Goal: Information Seeking & Learning: Learn about a topic

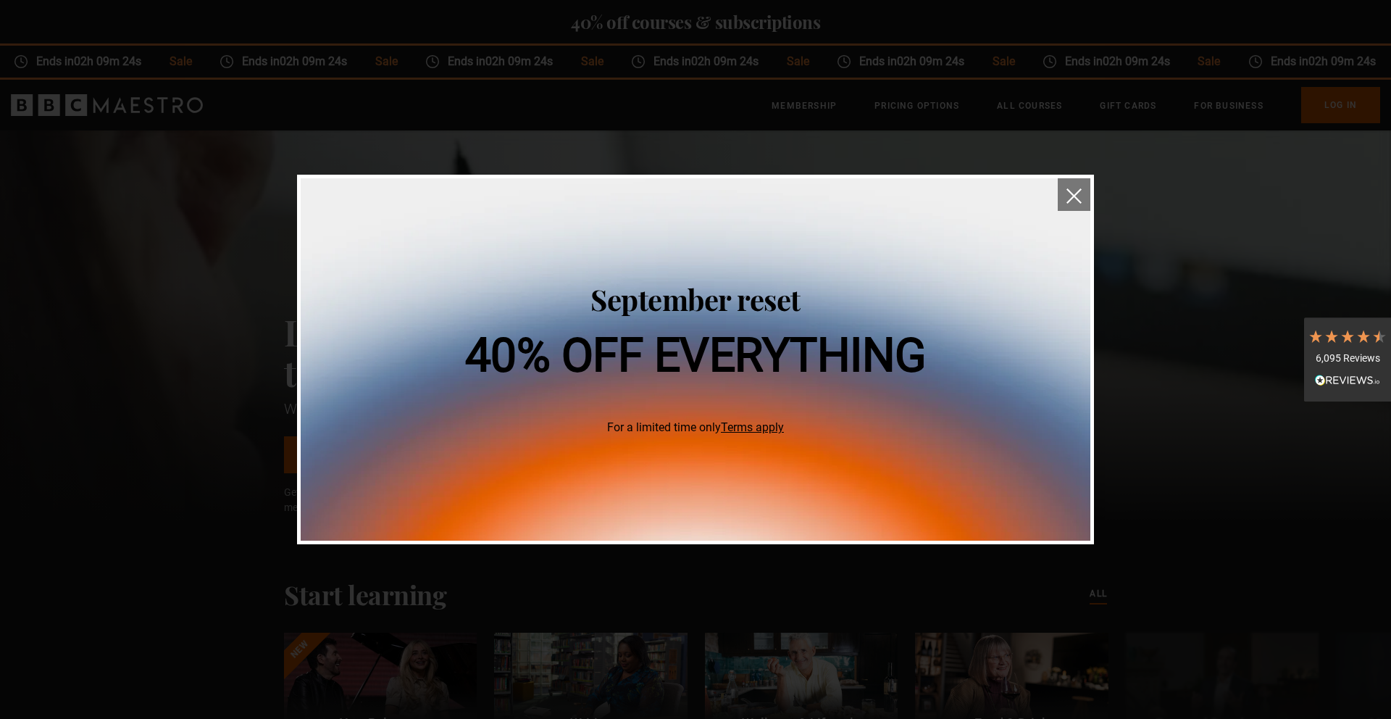
click at [1071, 191] on img "close" at bounding box center [1074, 195] width 15 height 15
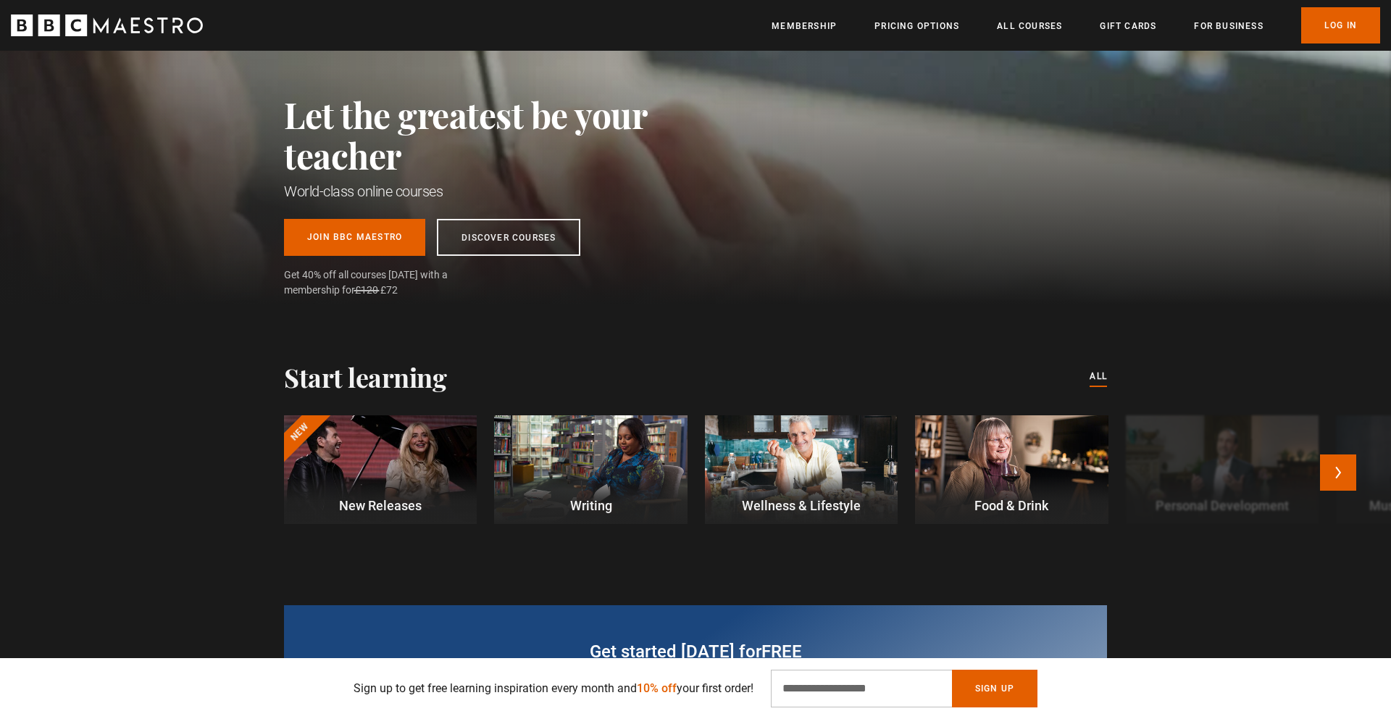
scroll to position [0, 190]
click at [435, 472] on div at bounding box center [380, 469] width 193 height 109
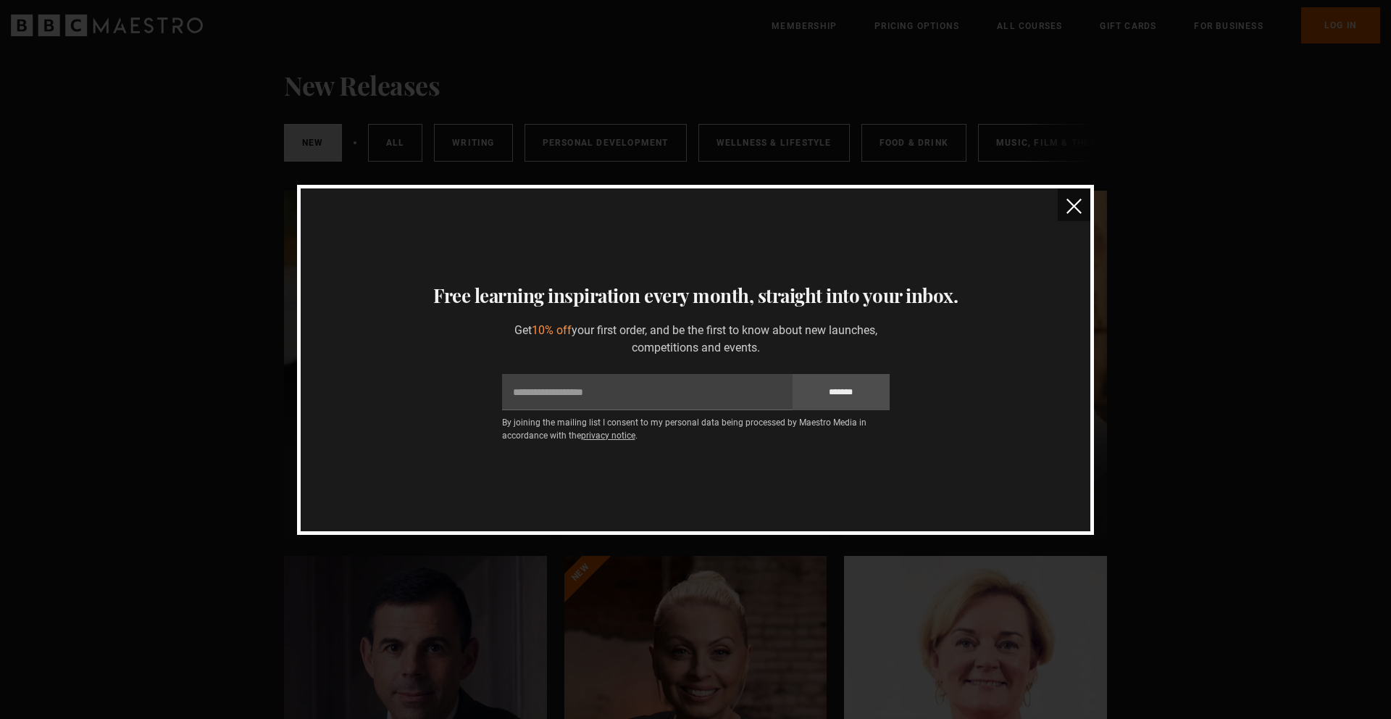
scroll to position [221, 0]
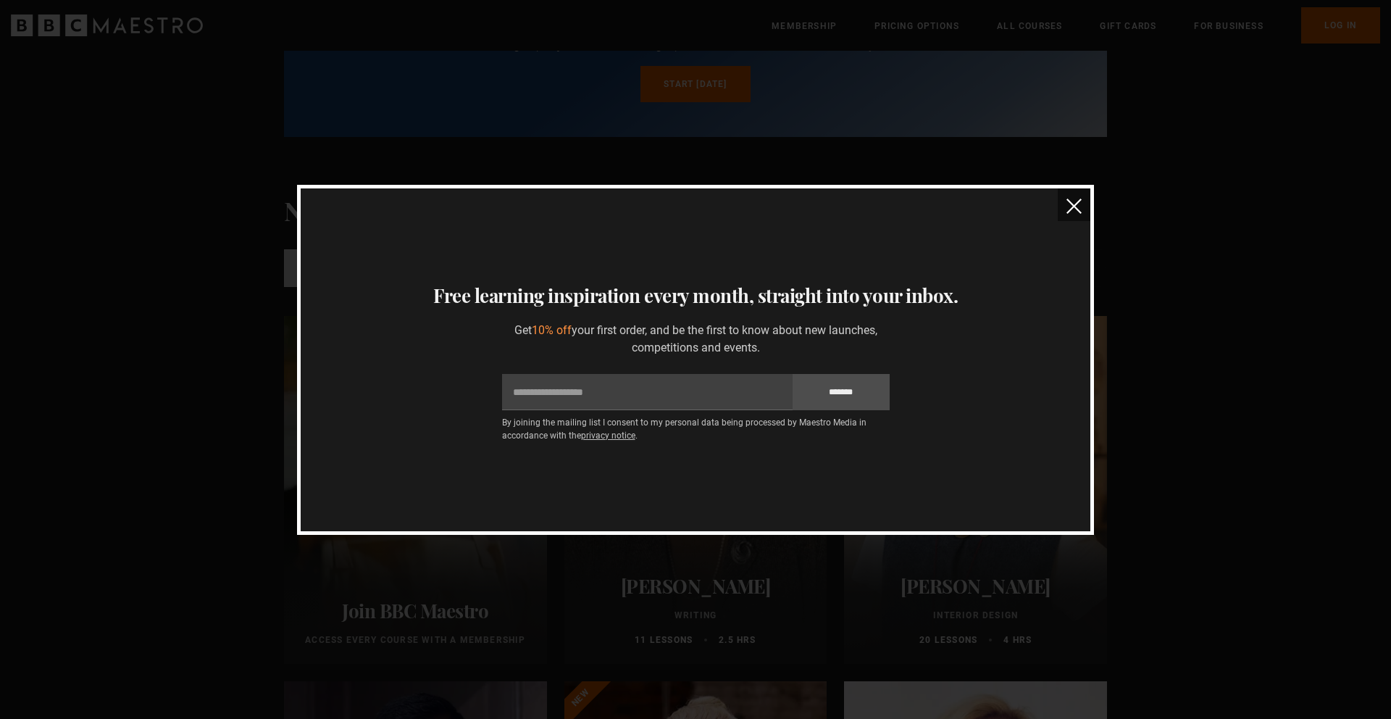
click at [1061, 203] on button "close" at bounding box center [1074, 204] width 33 height 33
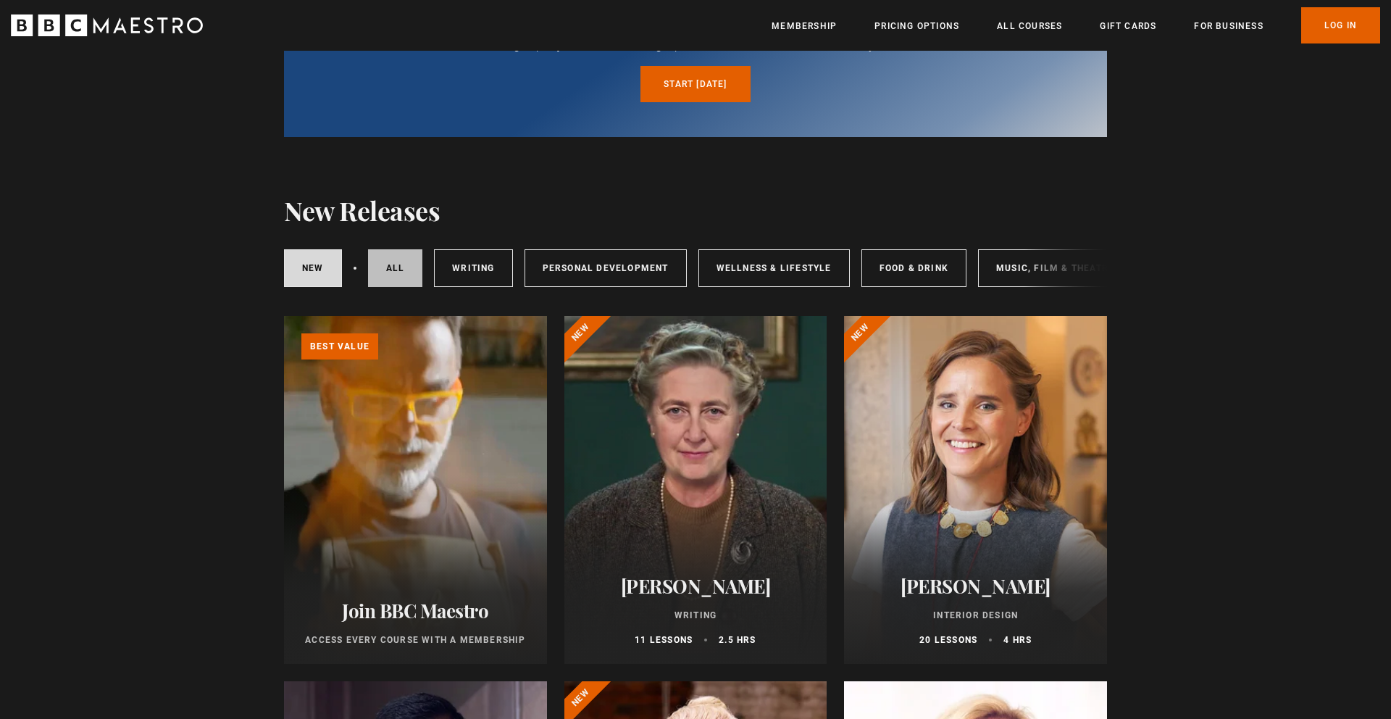
click at [399, 274] on link "All courses" at bounding box center [395, 268] width 55 height 38
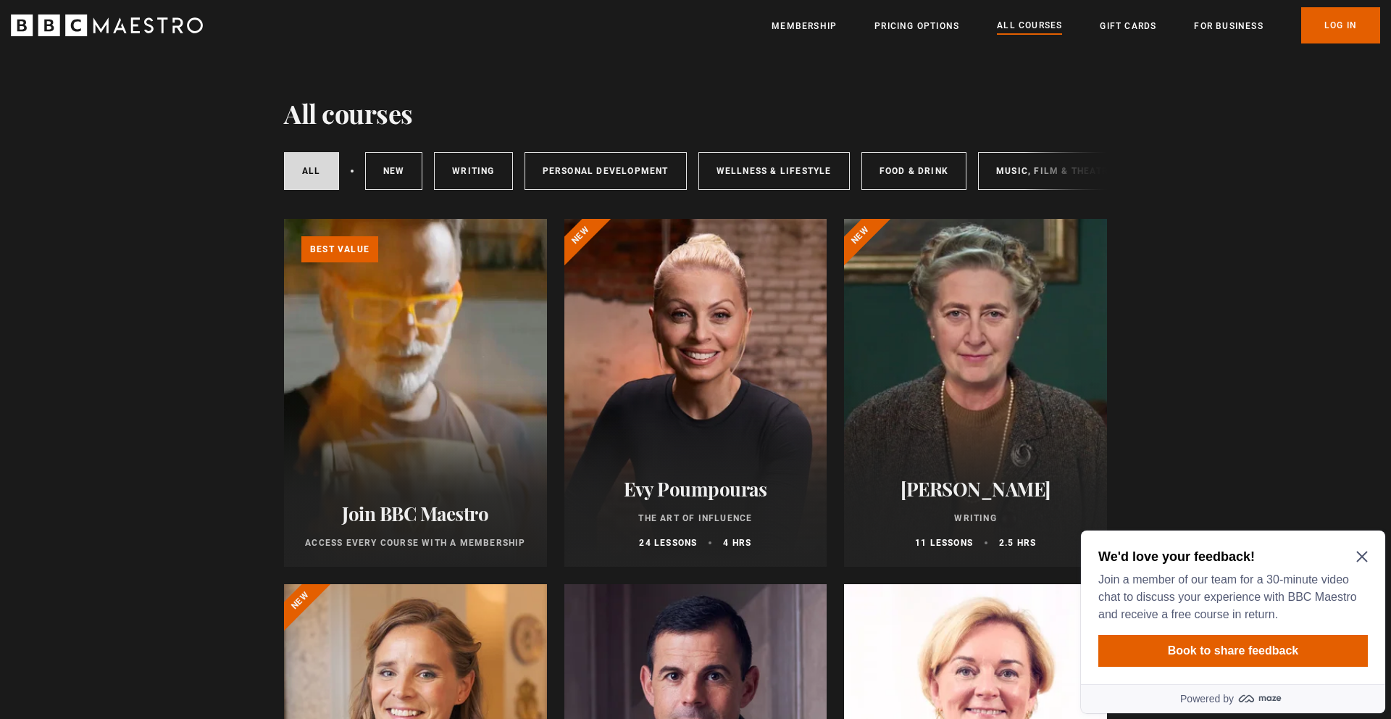
click at [1364, 557] on icon "Close Maze Prompt" at bounding box center [1363, 557] width 12 height 12
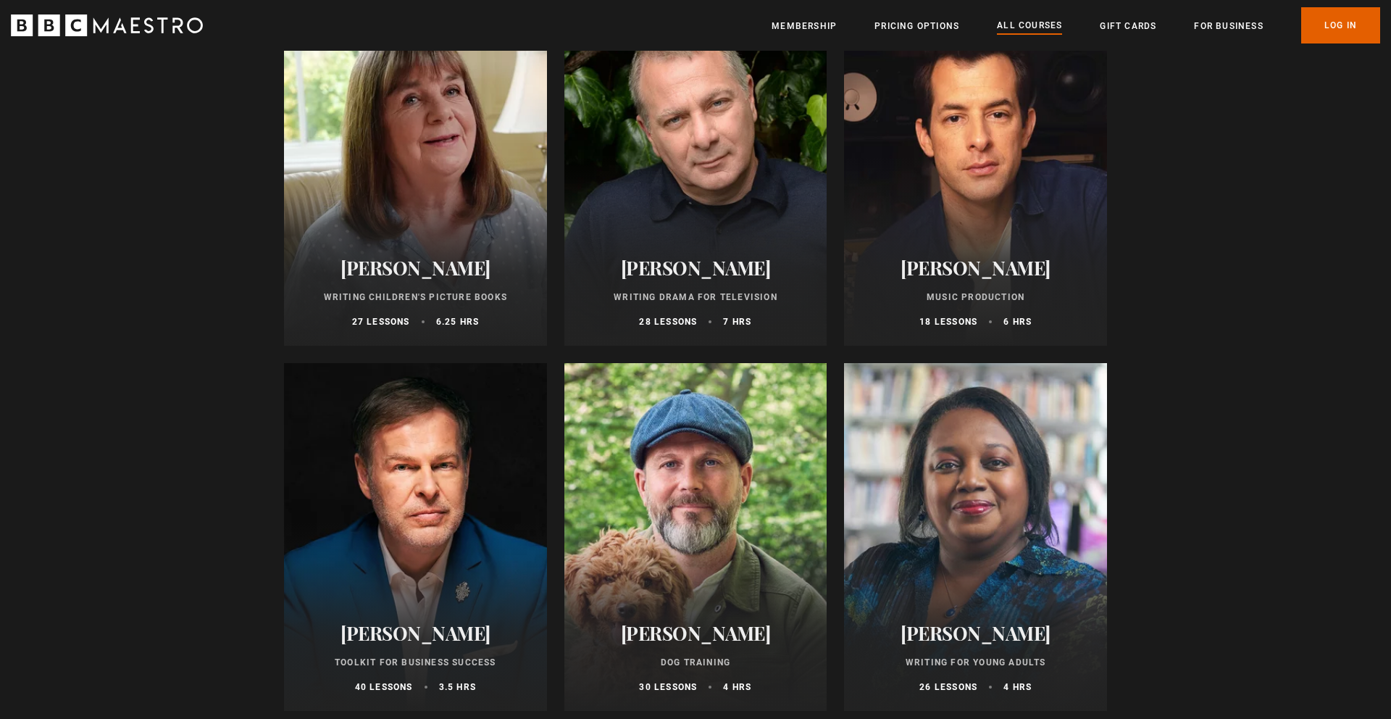
scroll to position [4552, 0]
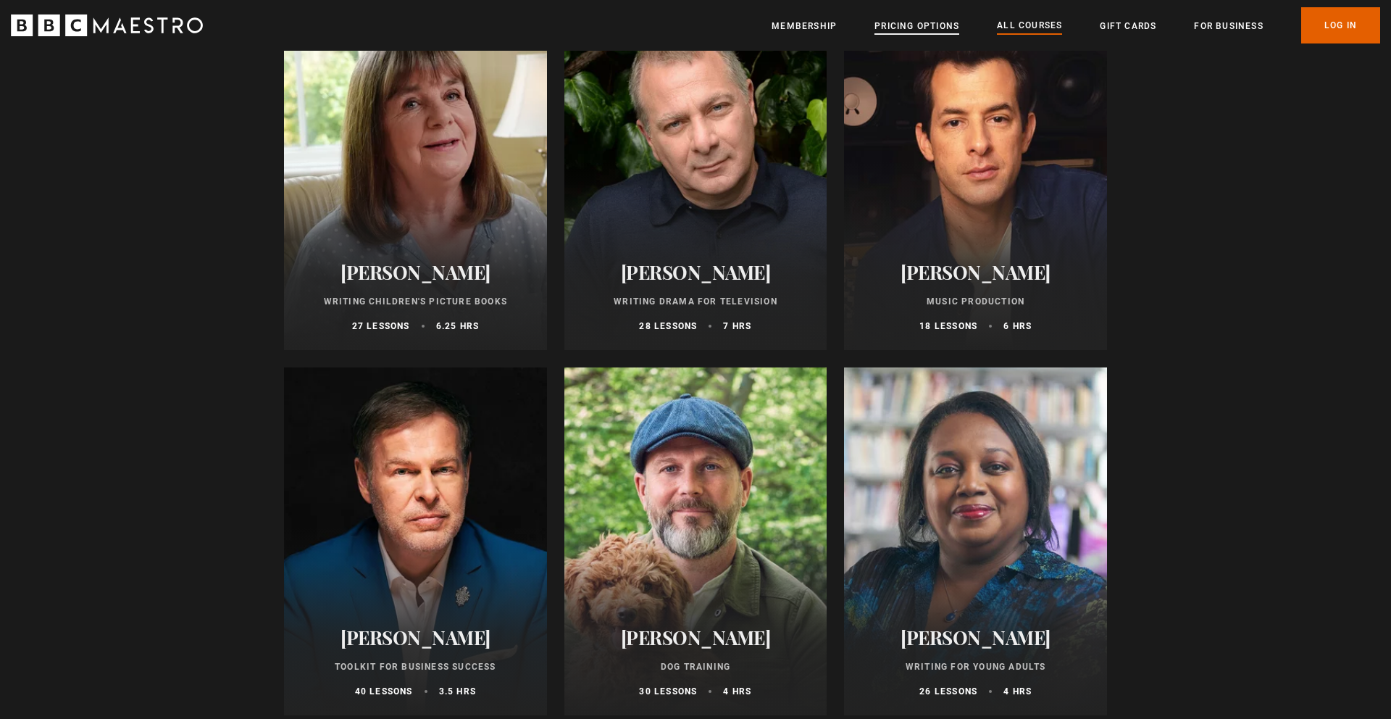
click at [906, 29] on link "Pricing Options" at bounding box center [917, 26] width 85 height 14
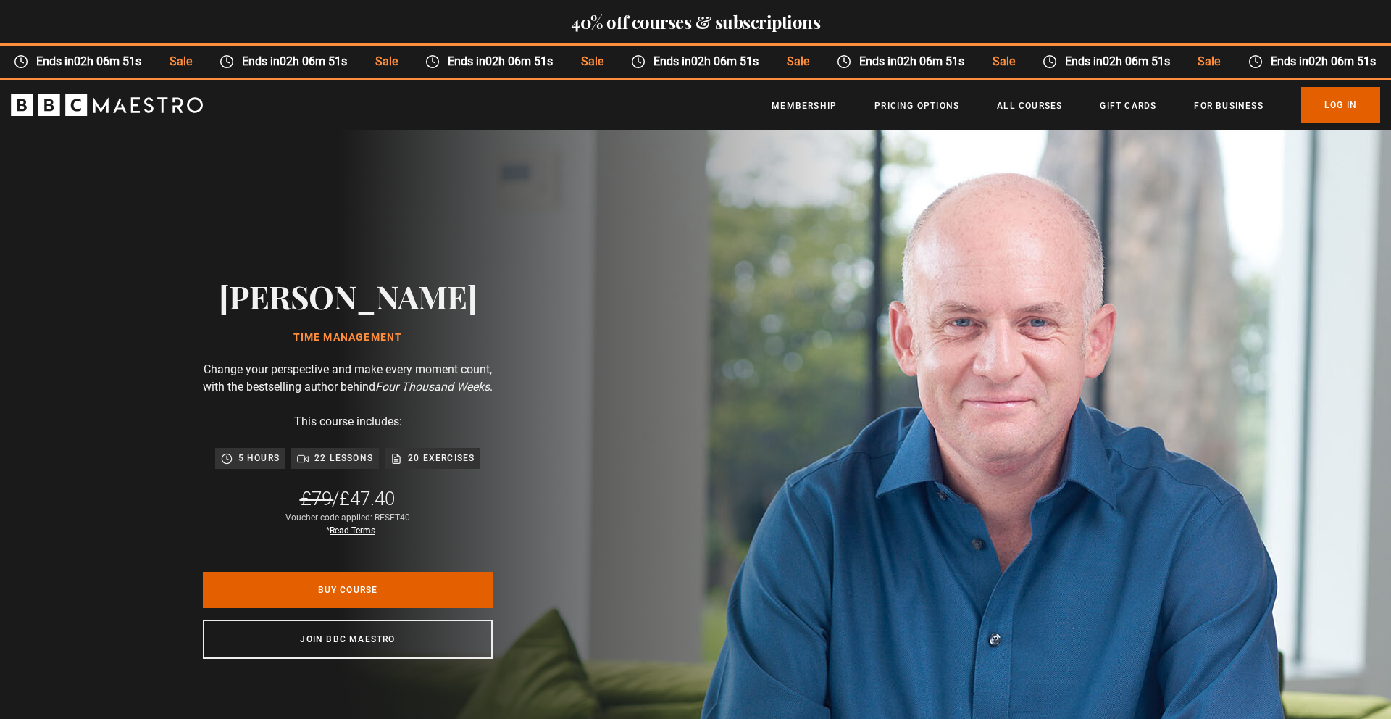
drag, startPoint x: 414, startPoint y: 468, endPoint x: 338, endPoint y: 470, distance: 75.4
click at [408, 465] on p "20 exercises" at bounding box center [441, 458] width 67 height 14
drag, startPoint x: 336, startPoint y: 470, endPoint x: 328, endPoint y: 470, distance: 8.7
click at [334, 465] on p "22 lessons" at bounding box center [343, 458] width 59 height 14
click at [241, 465] on p "5 hours" at bounding box center [258, 458] width 41 height 14
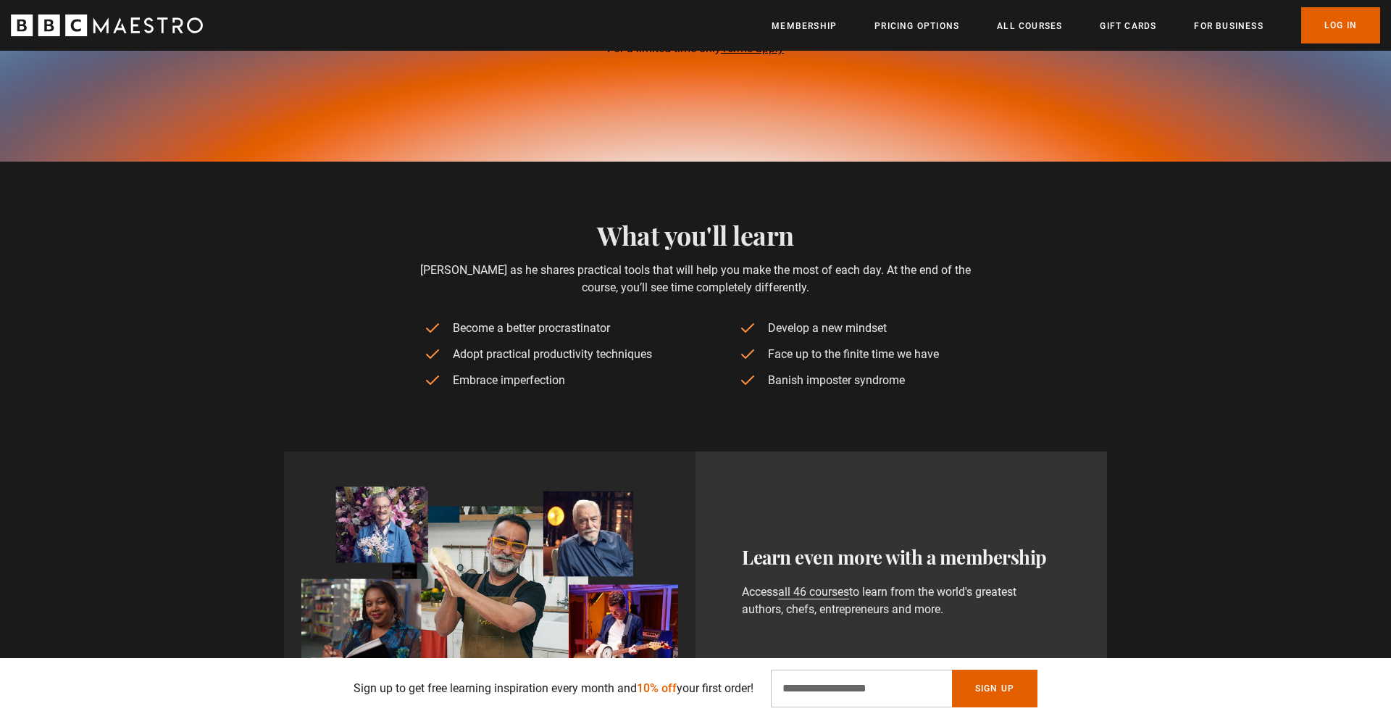
scroll to position [0, 570]
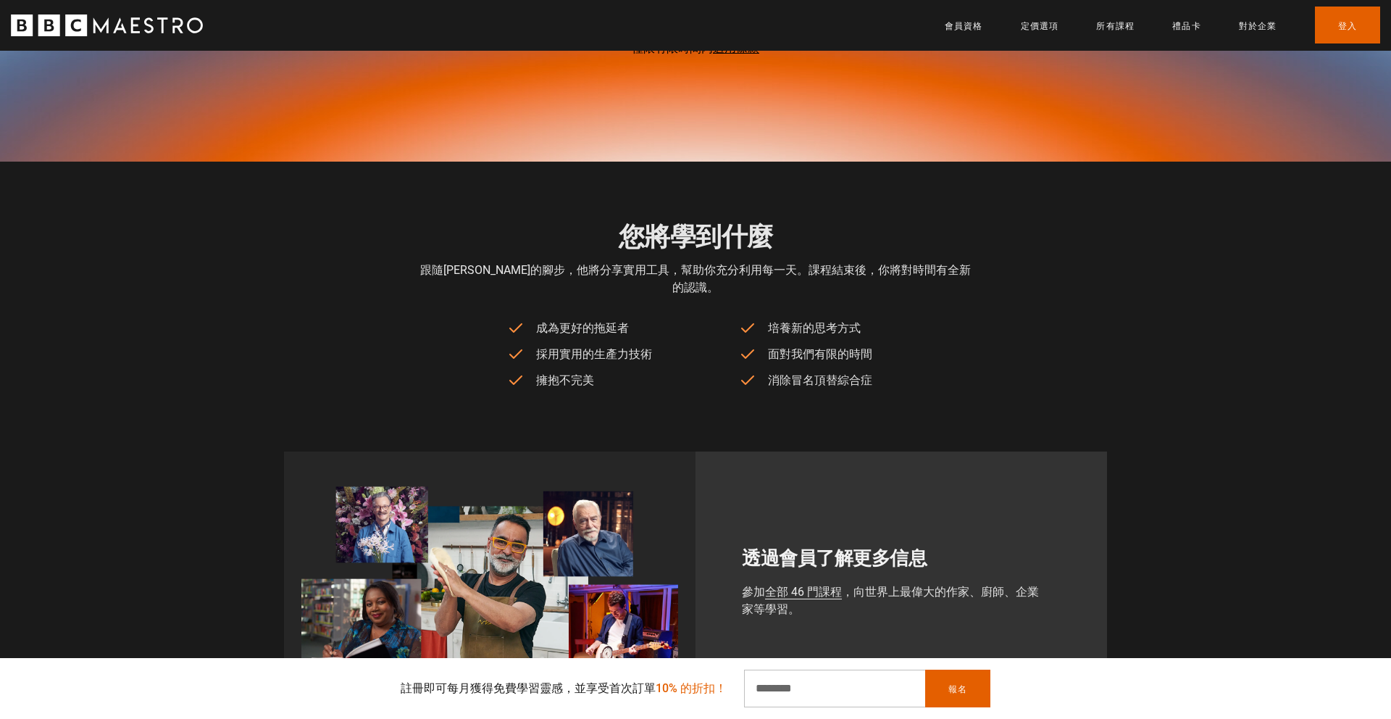
click at [1193, 454] on div "透過會員了解更多信息 參加 全部 46 門課程 ，向世界上最偉大的作家、廚師、企業家等學習。" at bounding box center [695, 551] width 1391 height 317
click at [1196, 457] on div "透過會員了解更多信息 參加 全部 46 門課程 ，向世界上最偉大的作家、廚師、企業家等學習。" at bounding box center [695, 552] width 1391 height 317
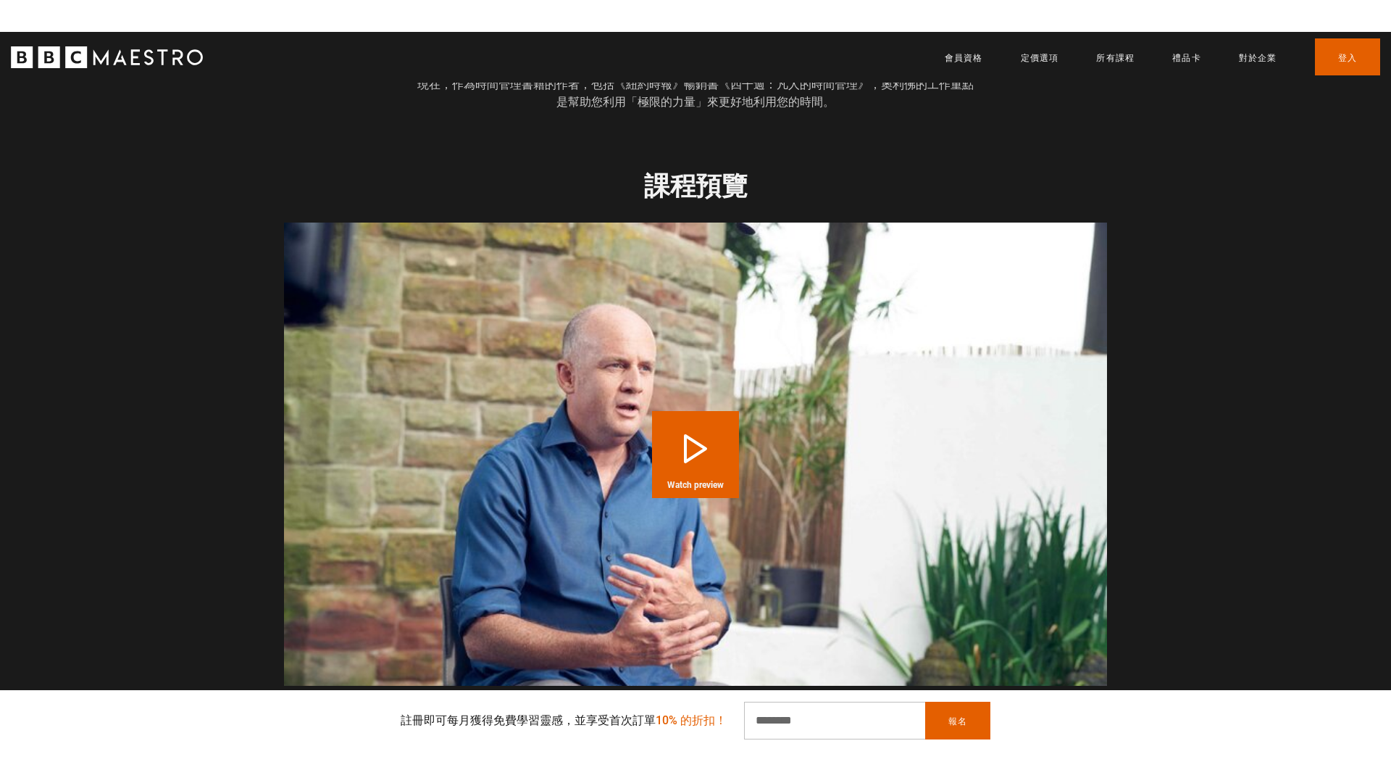
scroll to position [1988, 0]
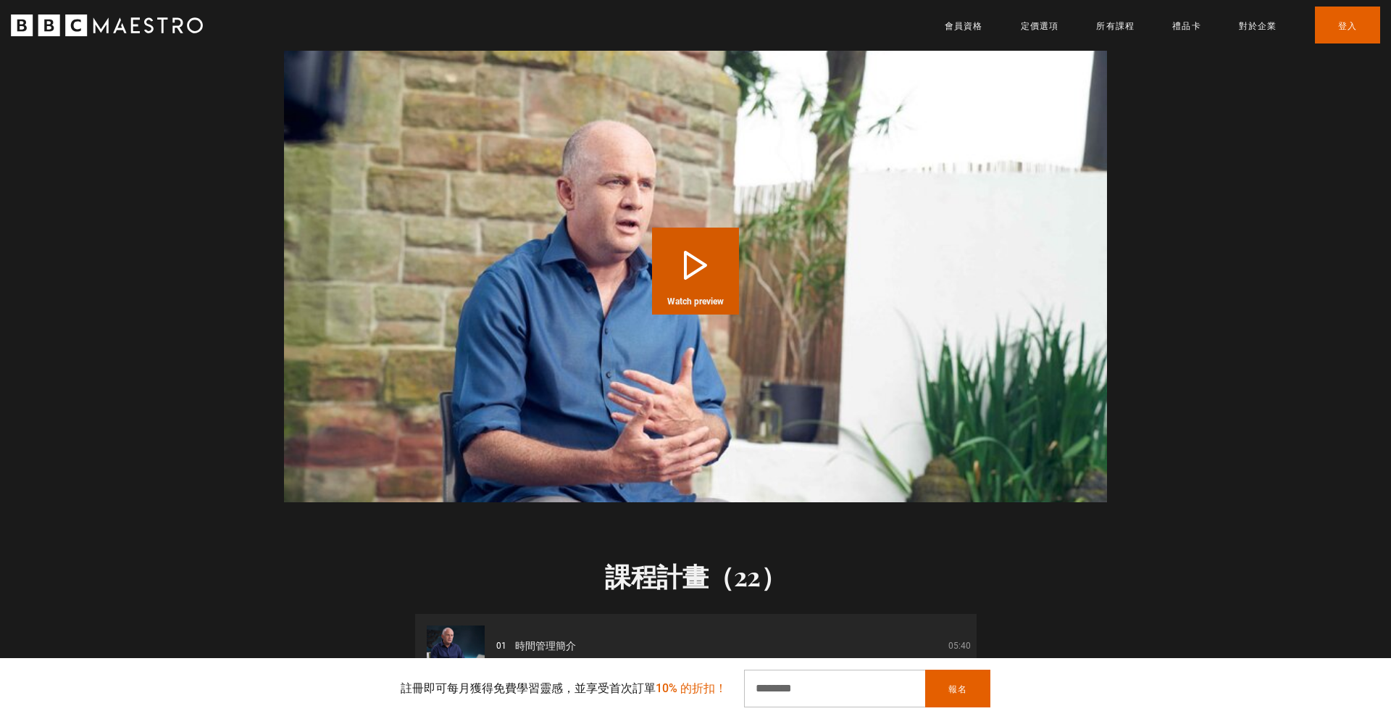
click at [688, 265] on button "Play Course overview for Time Management with Oliver Burkeman Watch preview" at bounding box center [695, 271] width 87 height 87
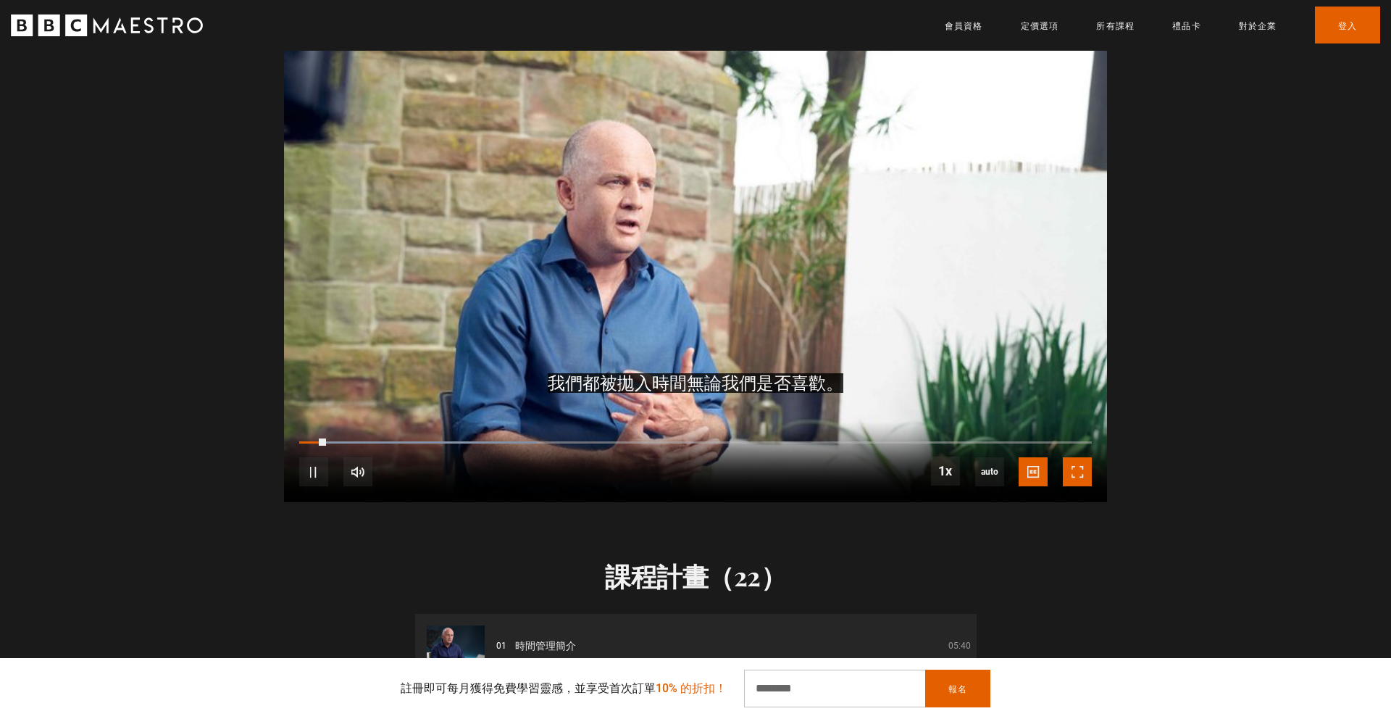
click at [1079, 457] on span "Video Player" at bounding box center [1077, 471] width 29 height 29
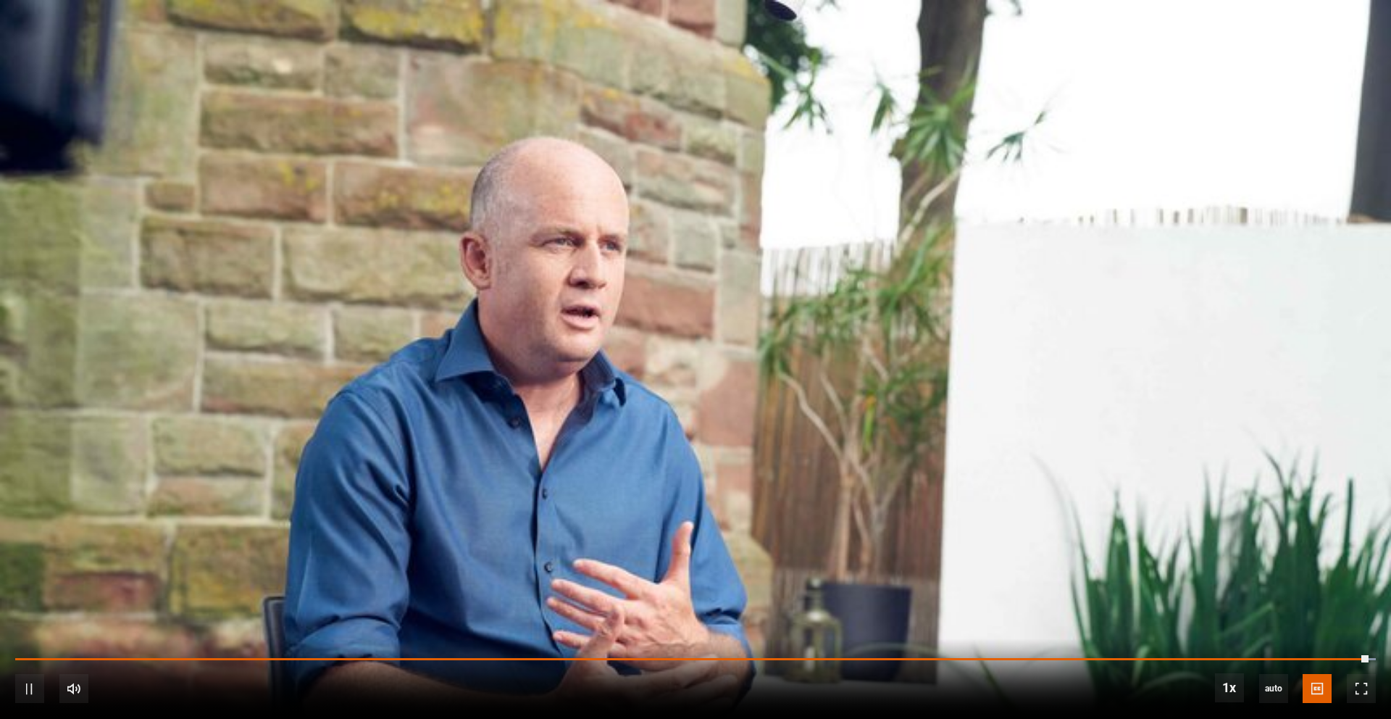
scroll to position [2352, 0]
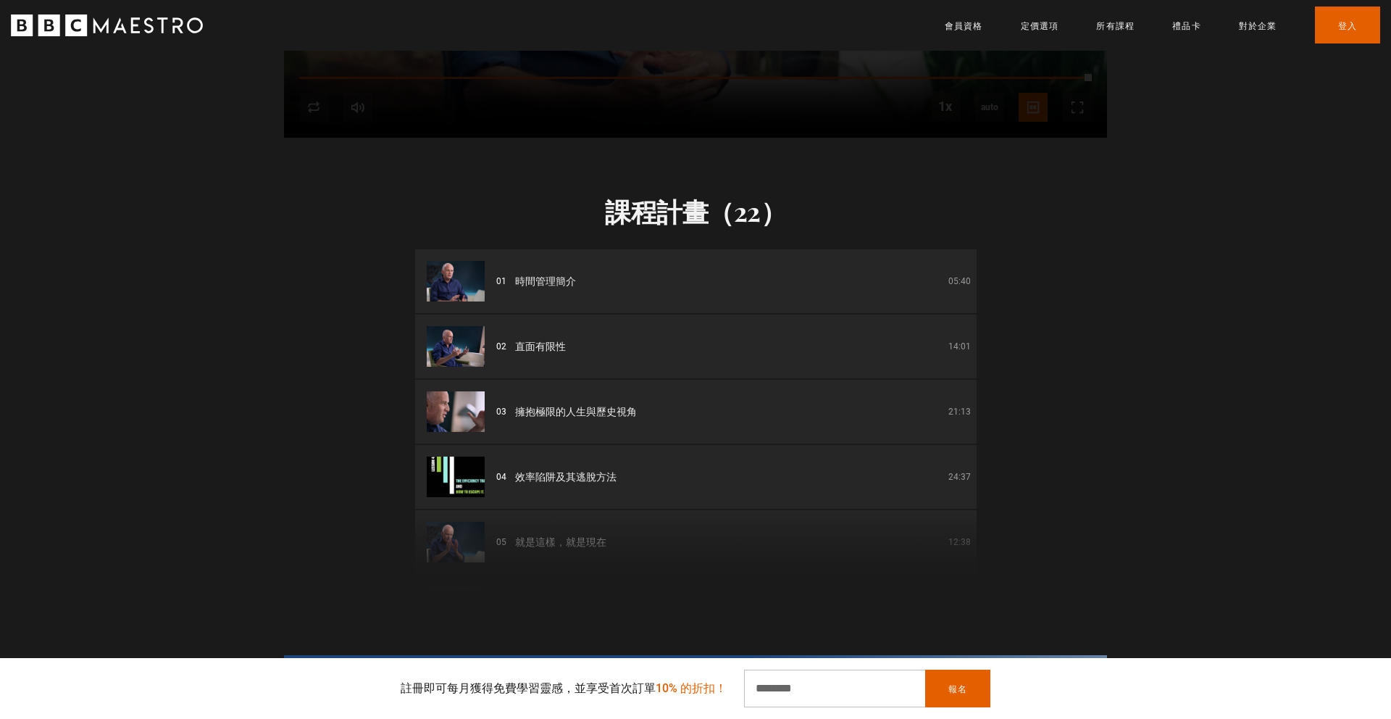
drag, startPoint x: 523, startPoint y: 262, endPoint x: 492, endPoint y: 267, distance: 31.7
click at [523, 275] on font "時間管理簡介" at bounding box center [545, 281] width 61 height 12
click at [1225, 359] on div "課程計畫（22） 01 時間管理簡介 05:40 02 直面有限性 14:01 03 擁抱極限的人生與歷史視角 21:13 04 效率陷阱及其逃脫方法 24:…" at bounding box center [695, 367] width 1391 height 459
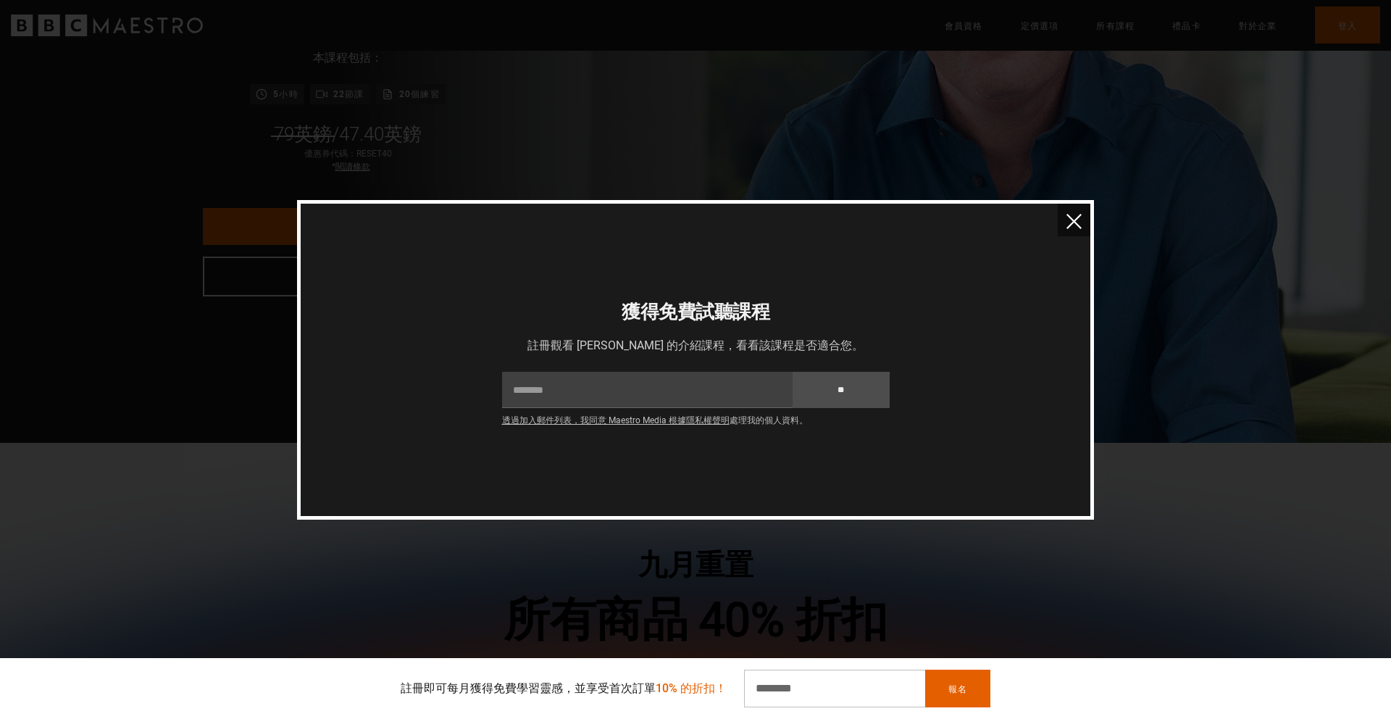
scroll to position [269, 0]
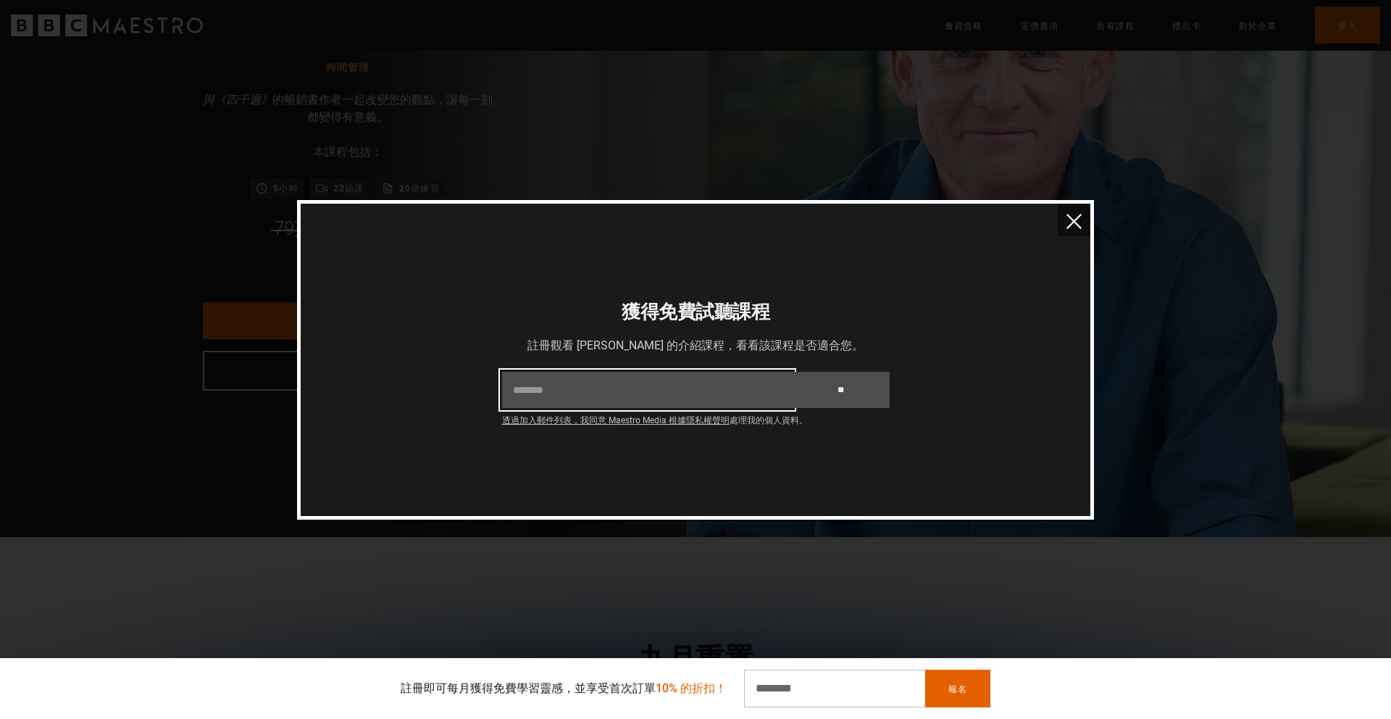
click at [624, 396] on input "電子郵件" at bounding box center [647, 390] width 291 height 36
type input "**********"
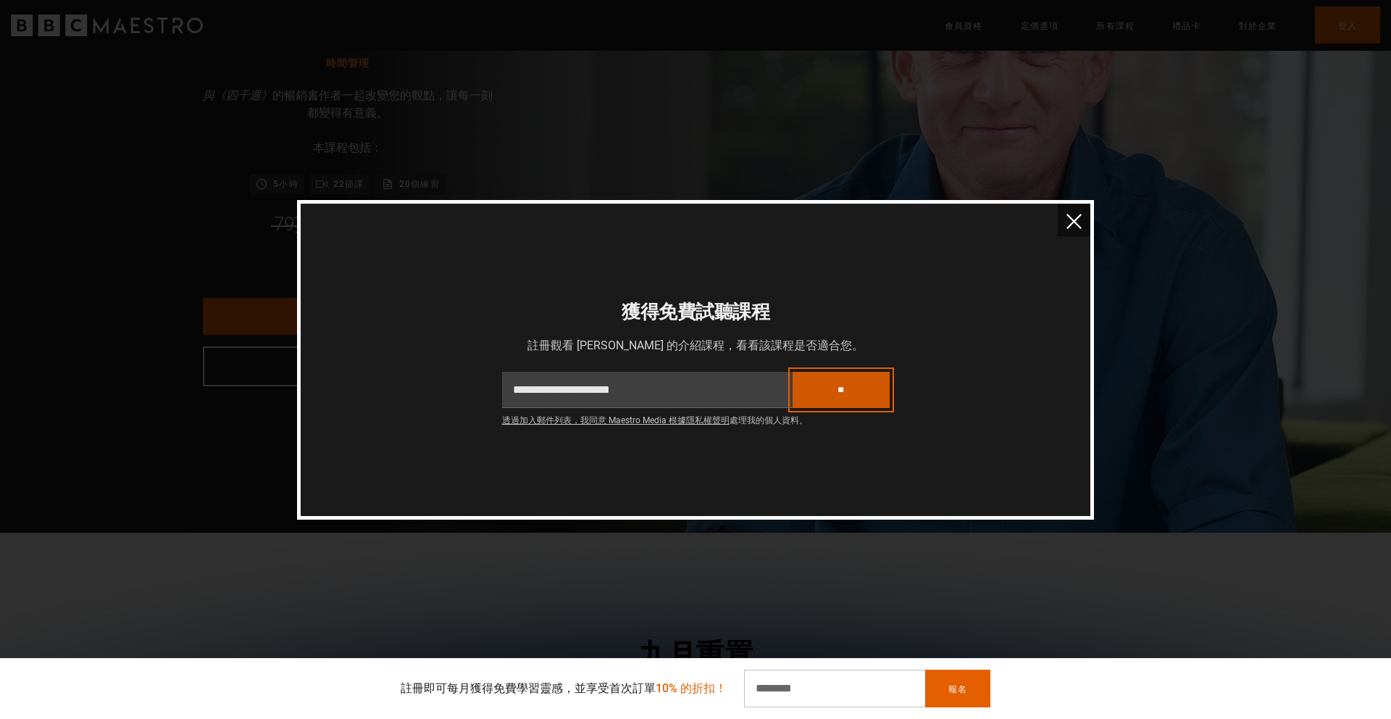
click at [851, 390] on input "**" at bounding box center [841, 390] width 97 height 36
type input "*******"
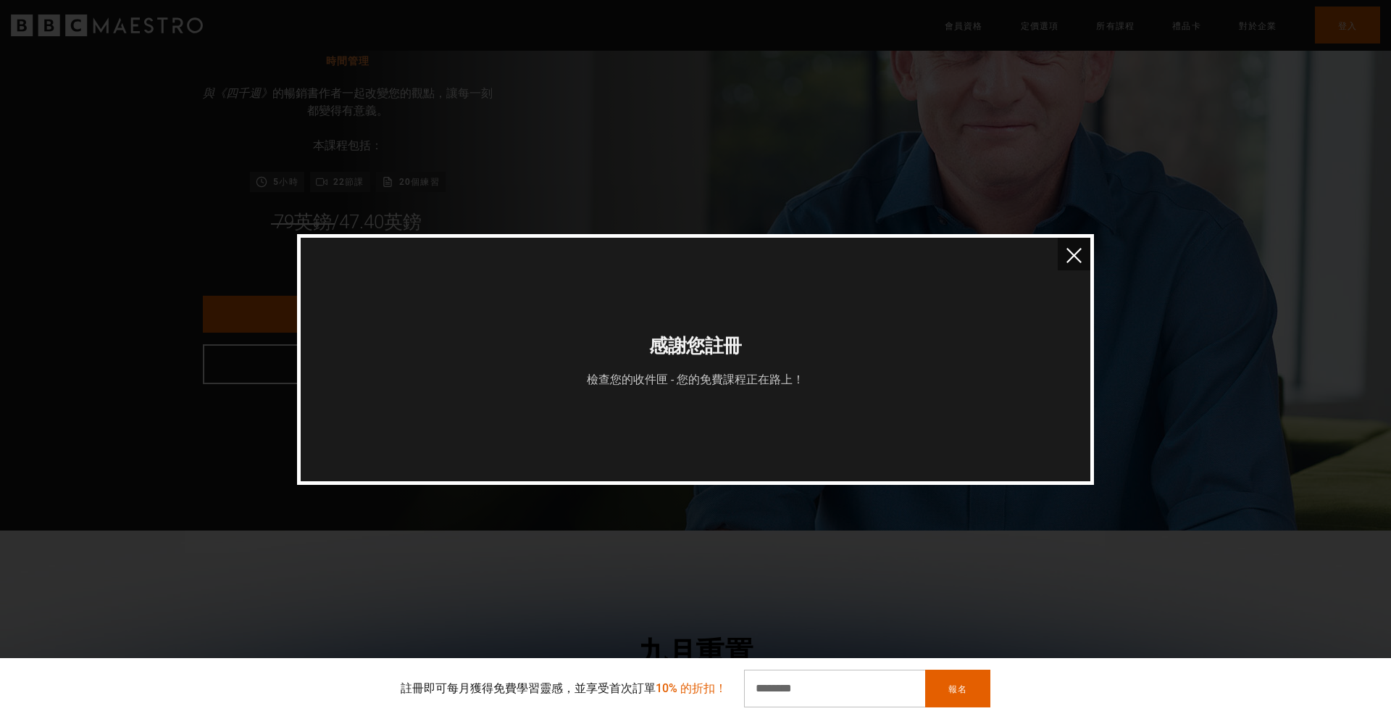
scroll to position [0, 190]
click at [1073, 255] on img "關閉" at bounding box center [1074, 255] width 15 height 15
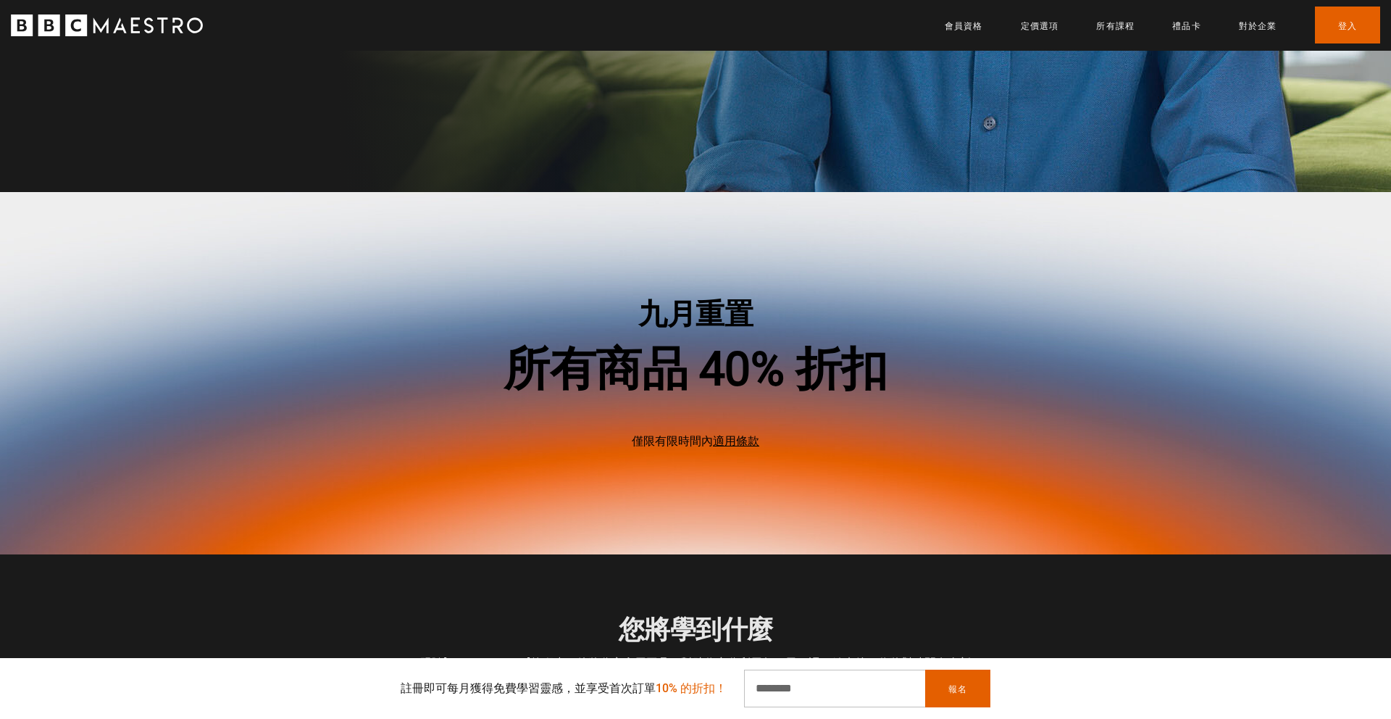
scroll to position [0, 0]
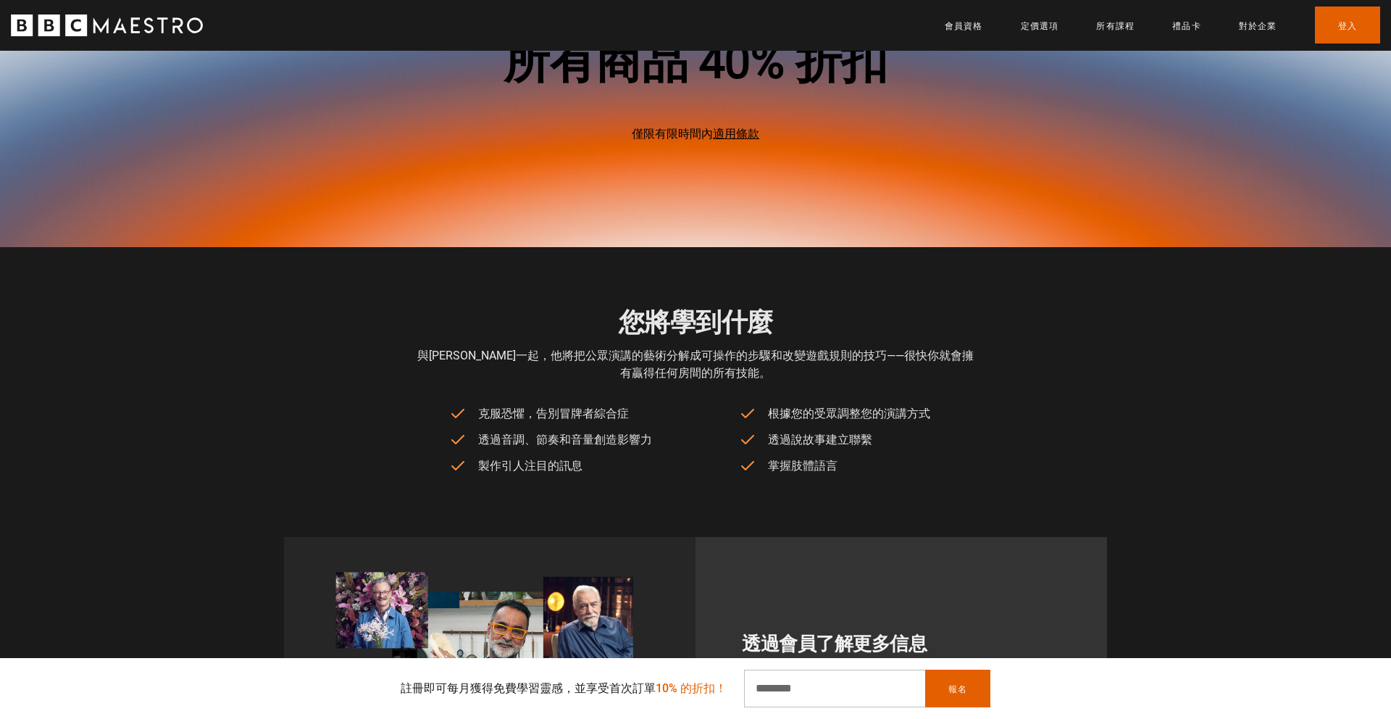
scroll to position [923, 0]
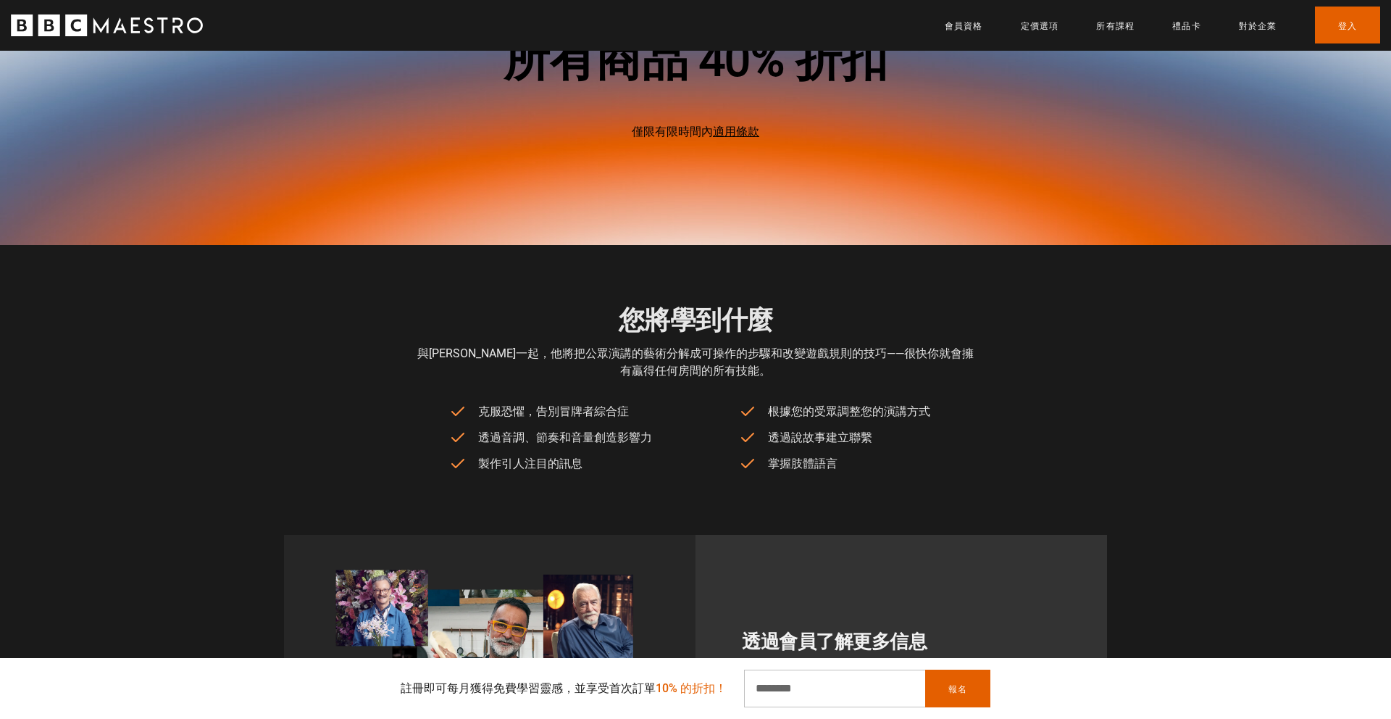
click at [1210, 541] on div "透過會員了解更多信息 參加 全部 46 門課程 ，向世界上最偉大的作家、廚師、企業家等學習。" at bounding box center [695, 635] width 1391 height 317
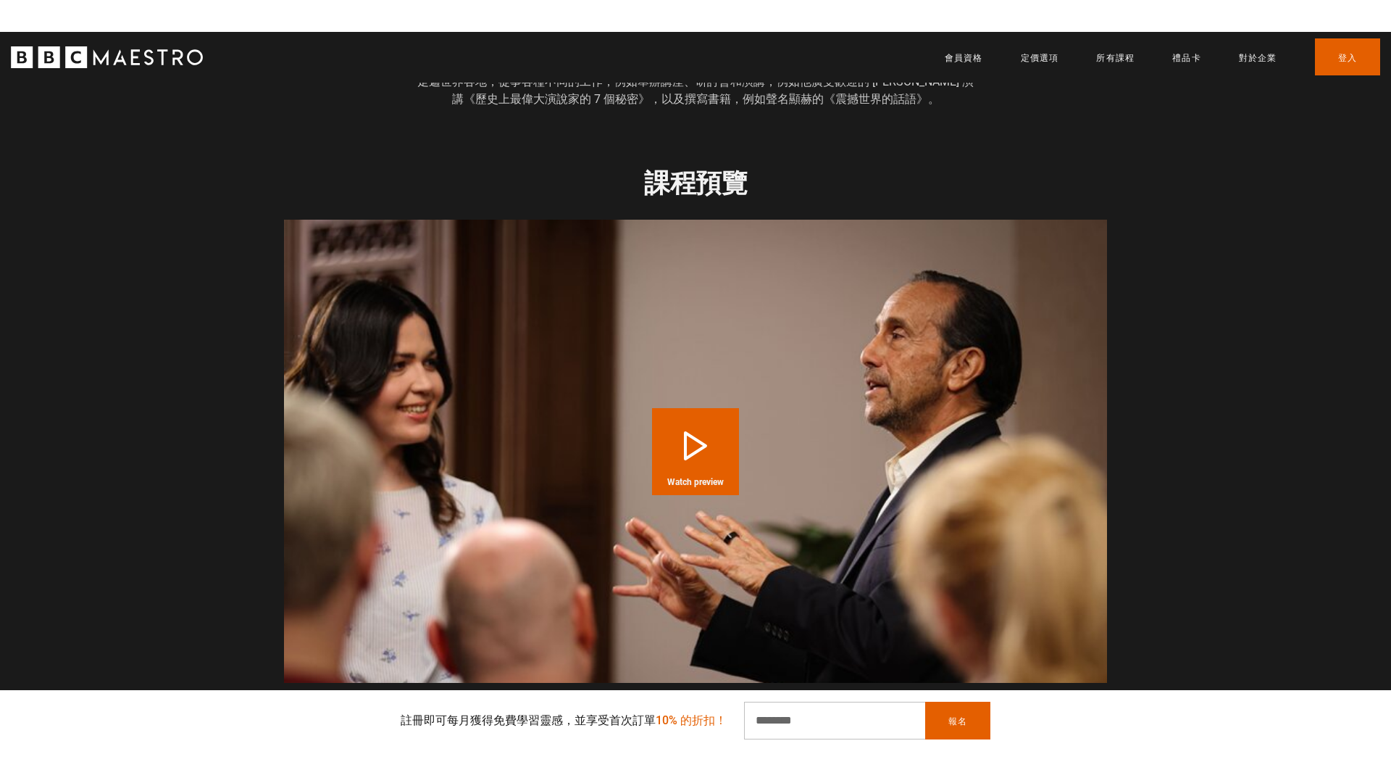
scroll to position [0, 1329]
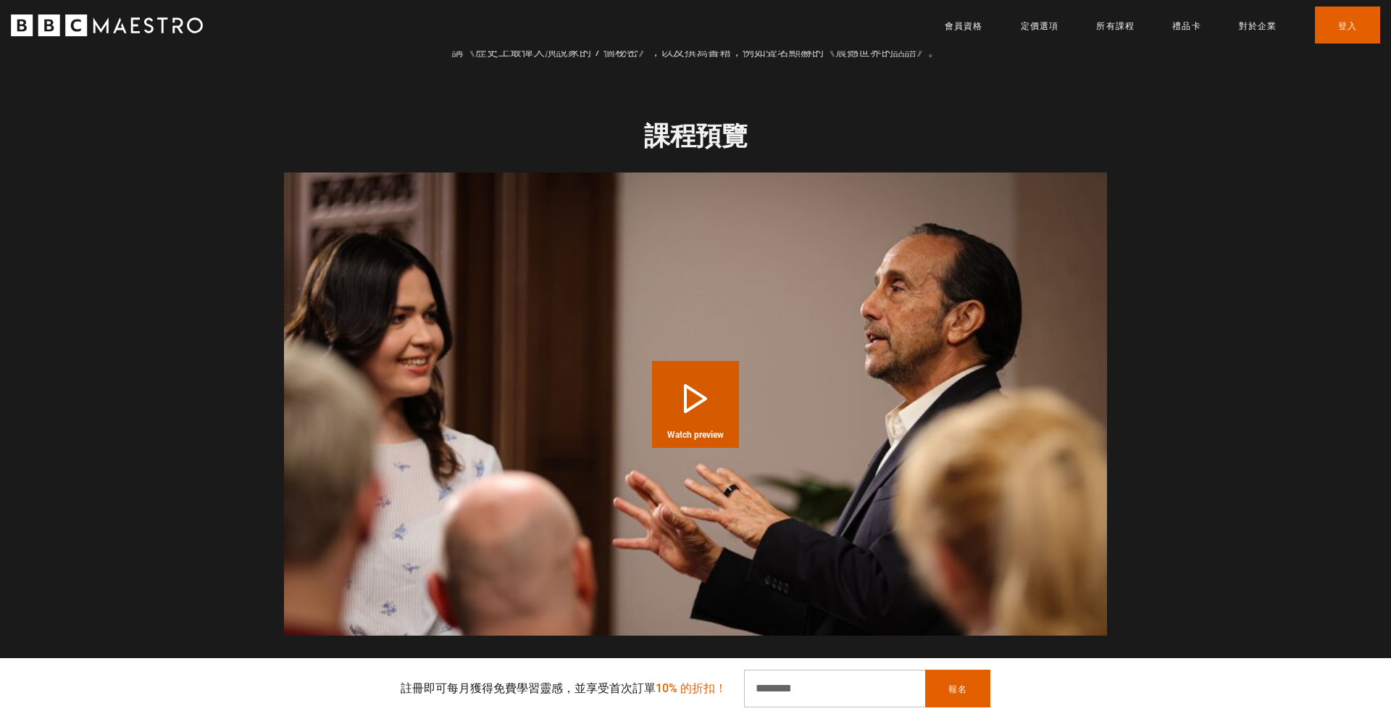
click at [689, 388] on button "Play Course overview for Public Speaking and Communication with Richard Greene …" at bounding box center [695, 404] width 87 height 87
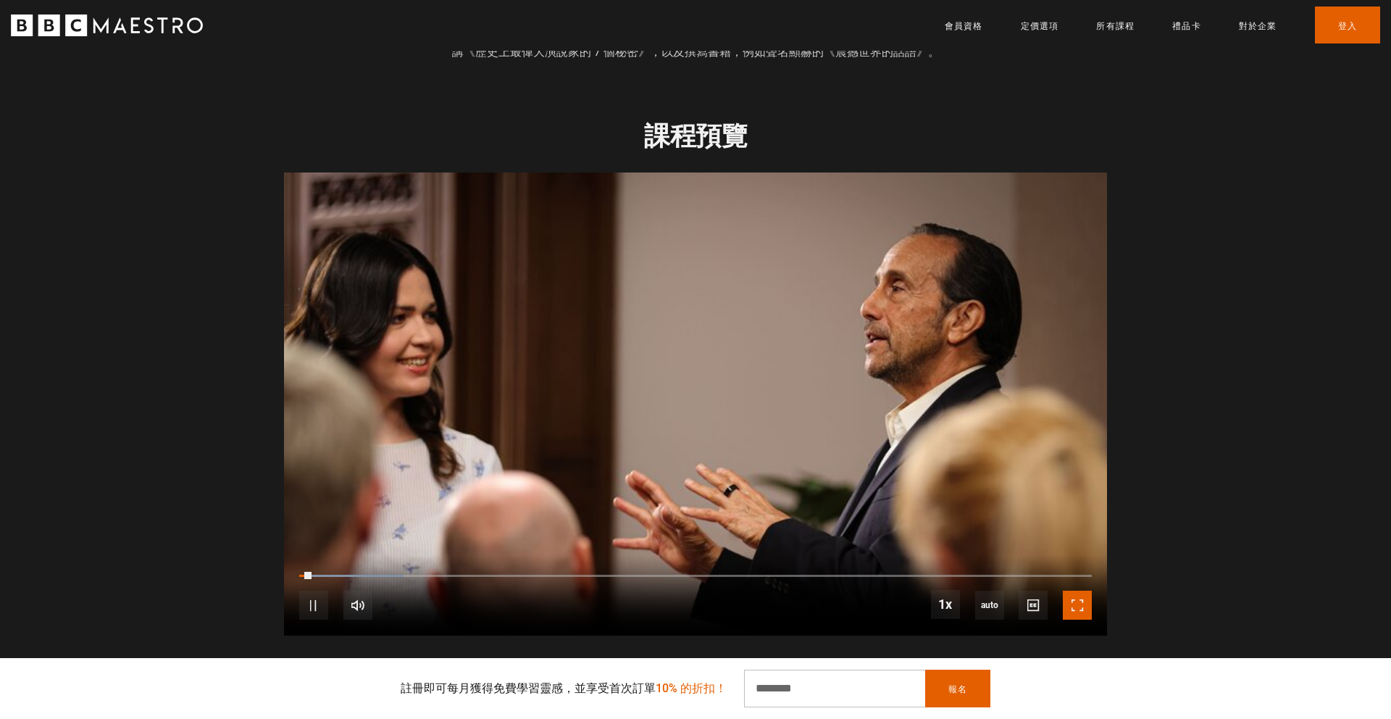
click at [1078, 591] on span "Video Player" at bounding box center [1077, 605] width 29 height 29
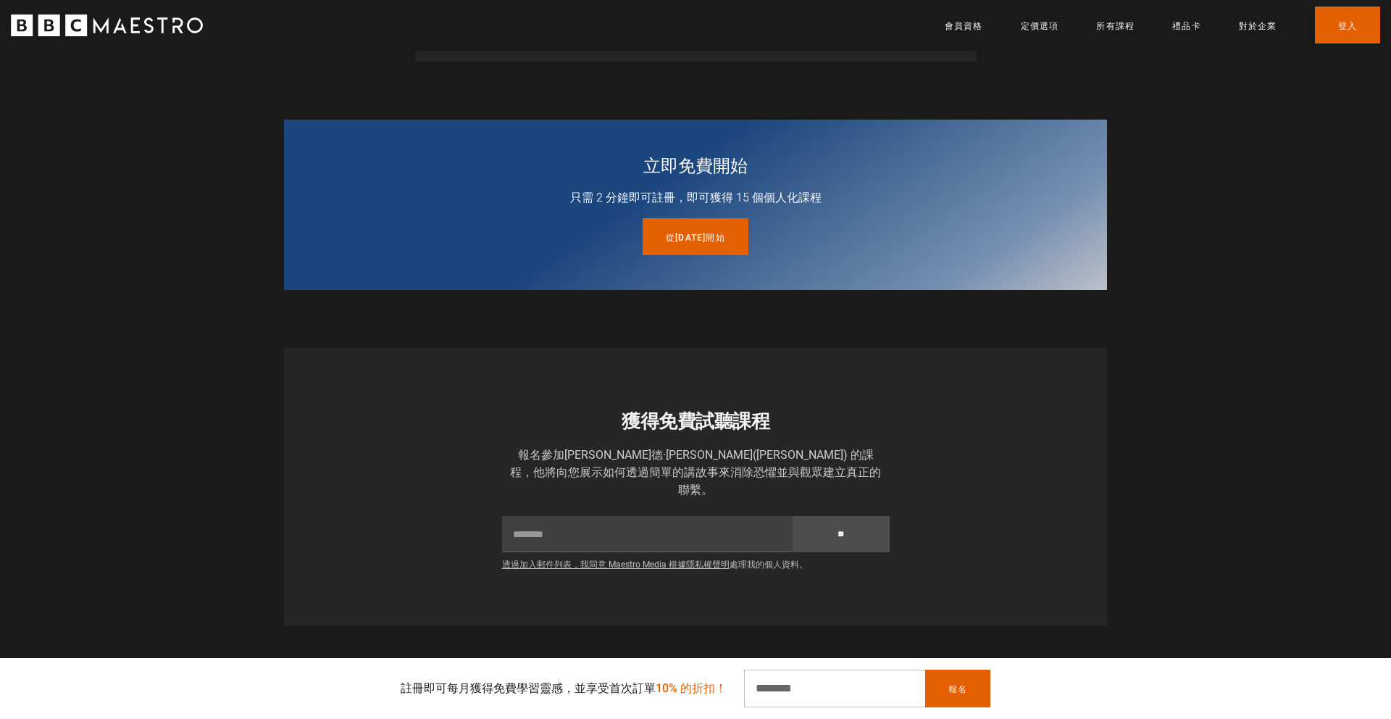
scroll to position [2929, 0]
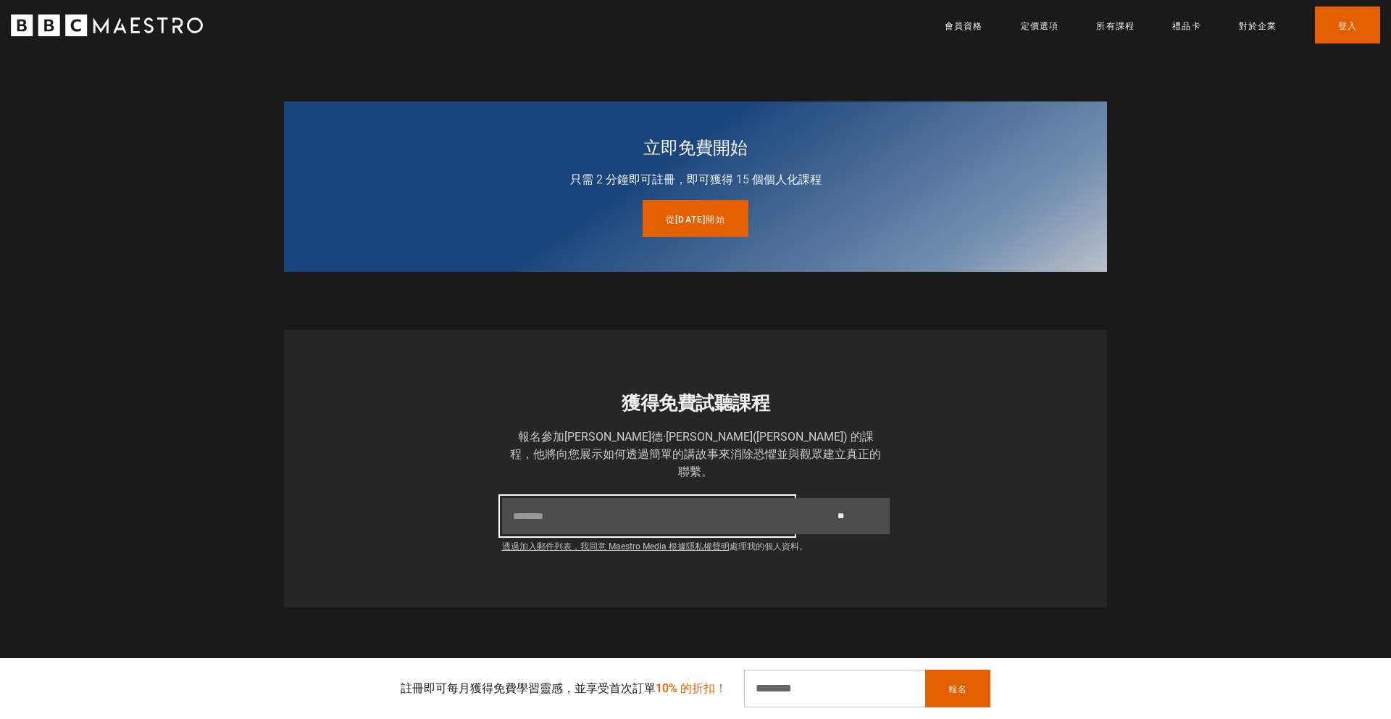
click at [543, 498] on input "電子郵件" at bounding box center [647, 516] width 291 height 36
type input "**********"
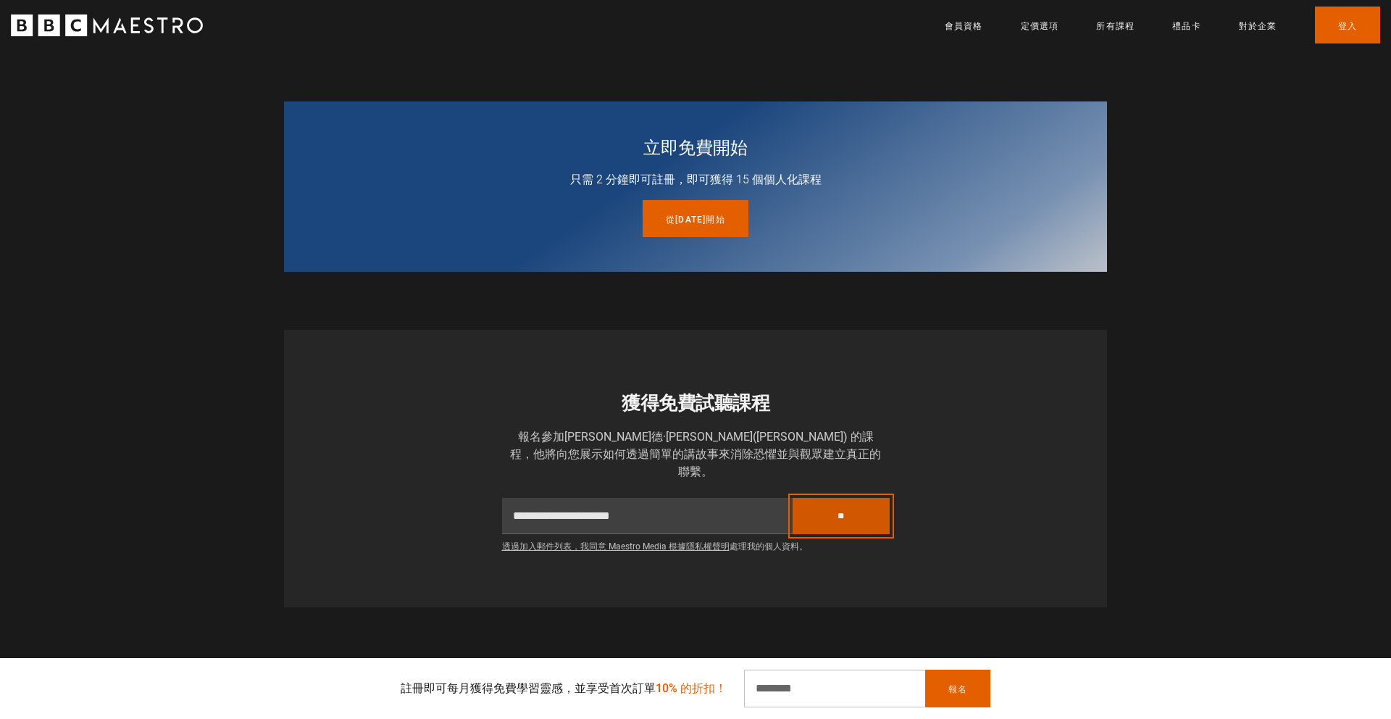
click at [843, 498] on input "**" at bounding box center [841, 516] width 97 height 36
type input "*******"
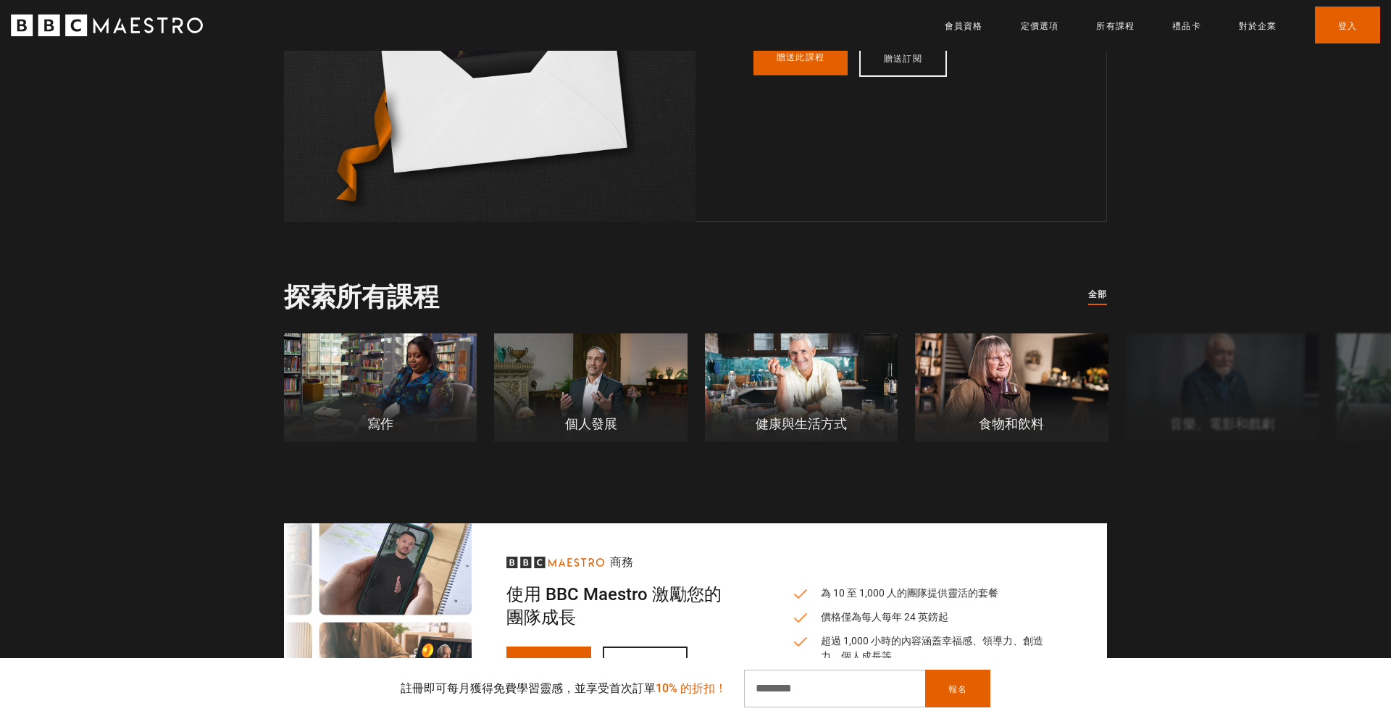
scroll to position [5149, 0]
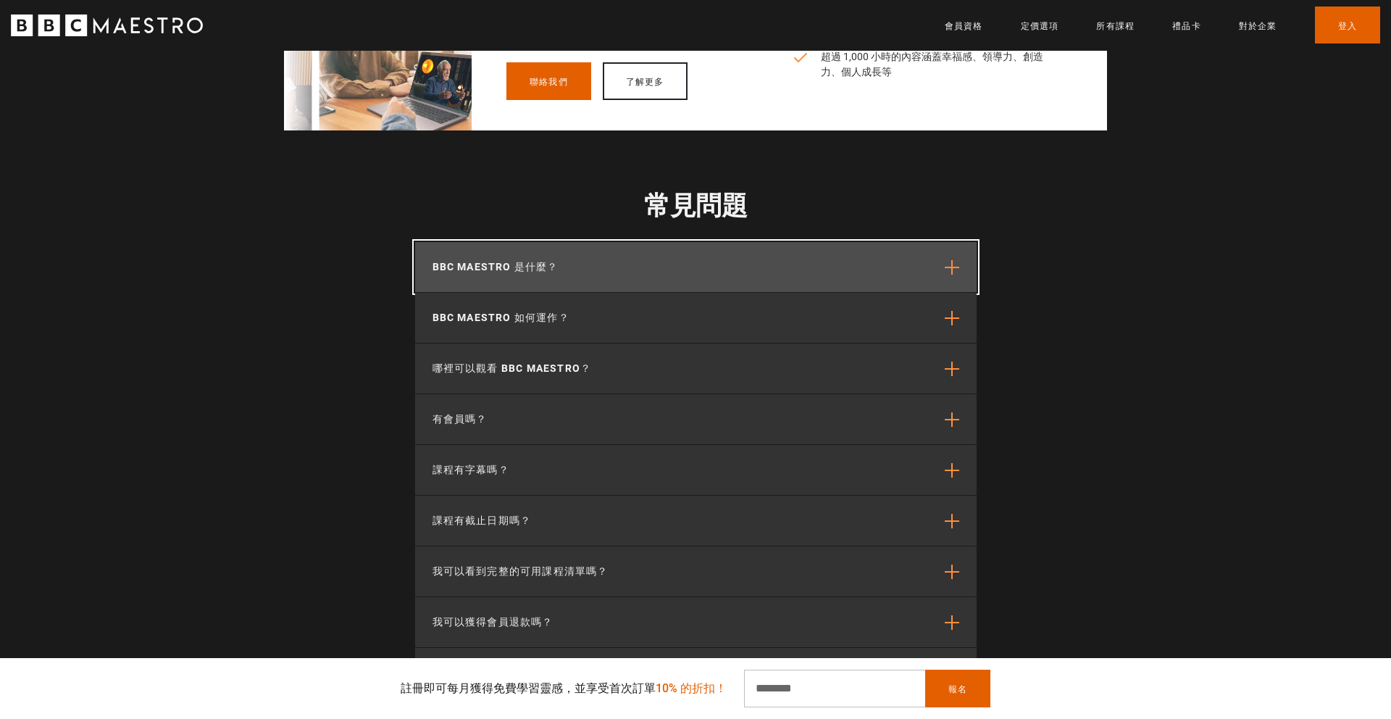
click at [949, 260] on span "button" at bounding box center [952, 267] width 14 height 14
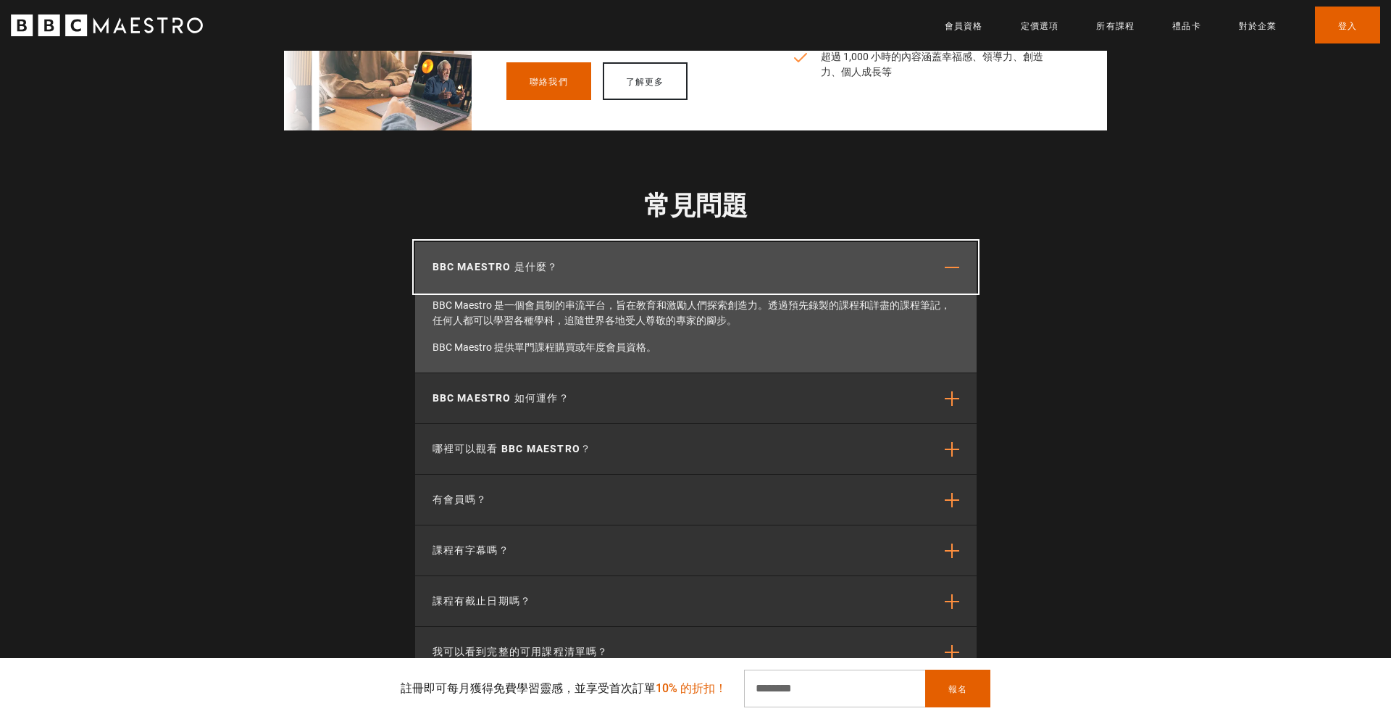
scroll to position [0, 1139]
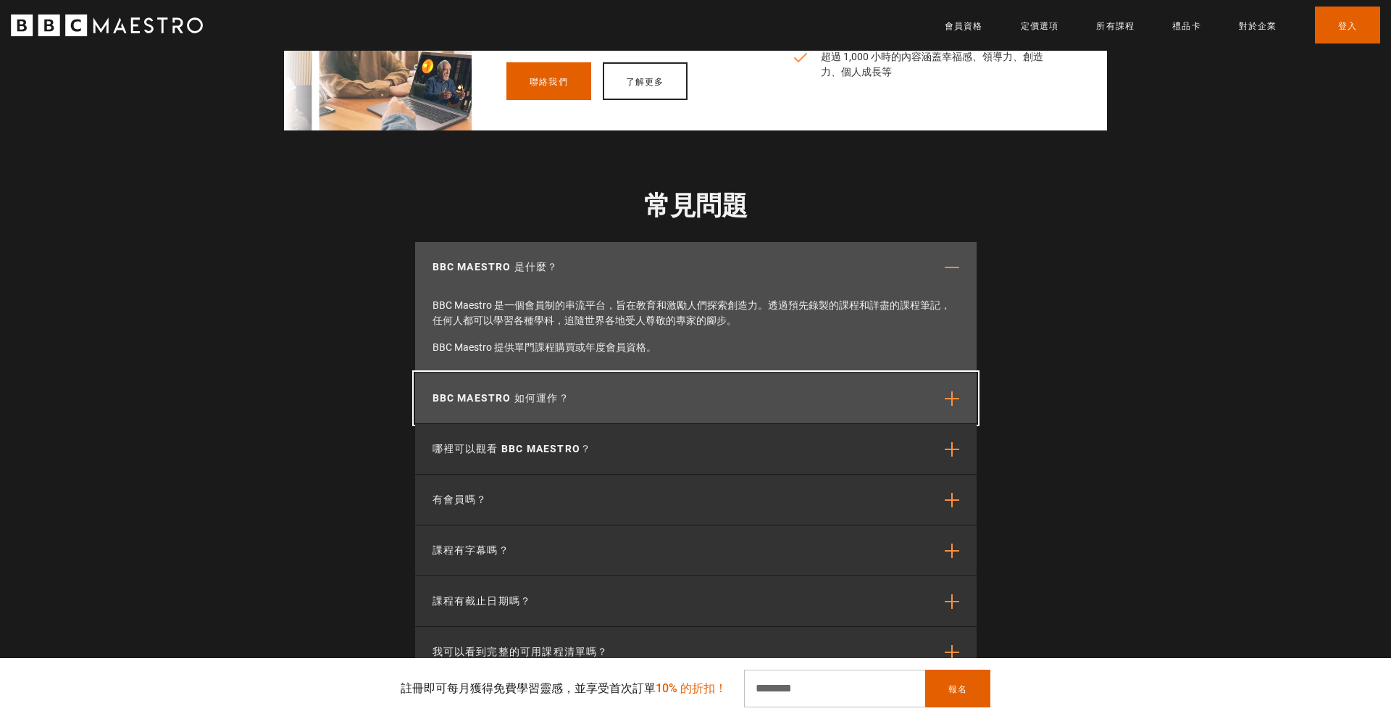
click at [947, 391] on span "button" at bounding box center [952, 398] width 14 height 14
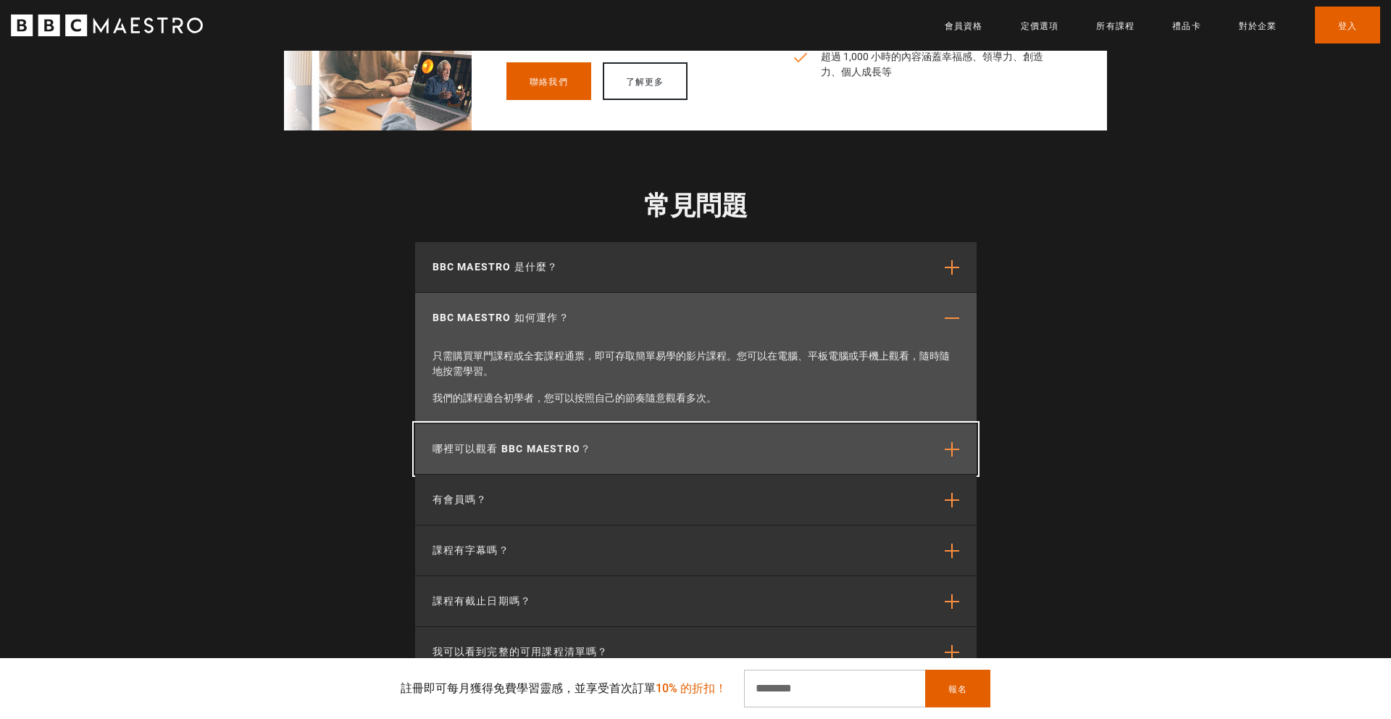
click at [949, 442] on span "button" at bounding box center [952, 449] width 14 height 14
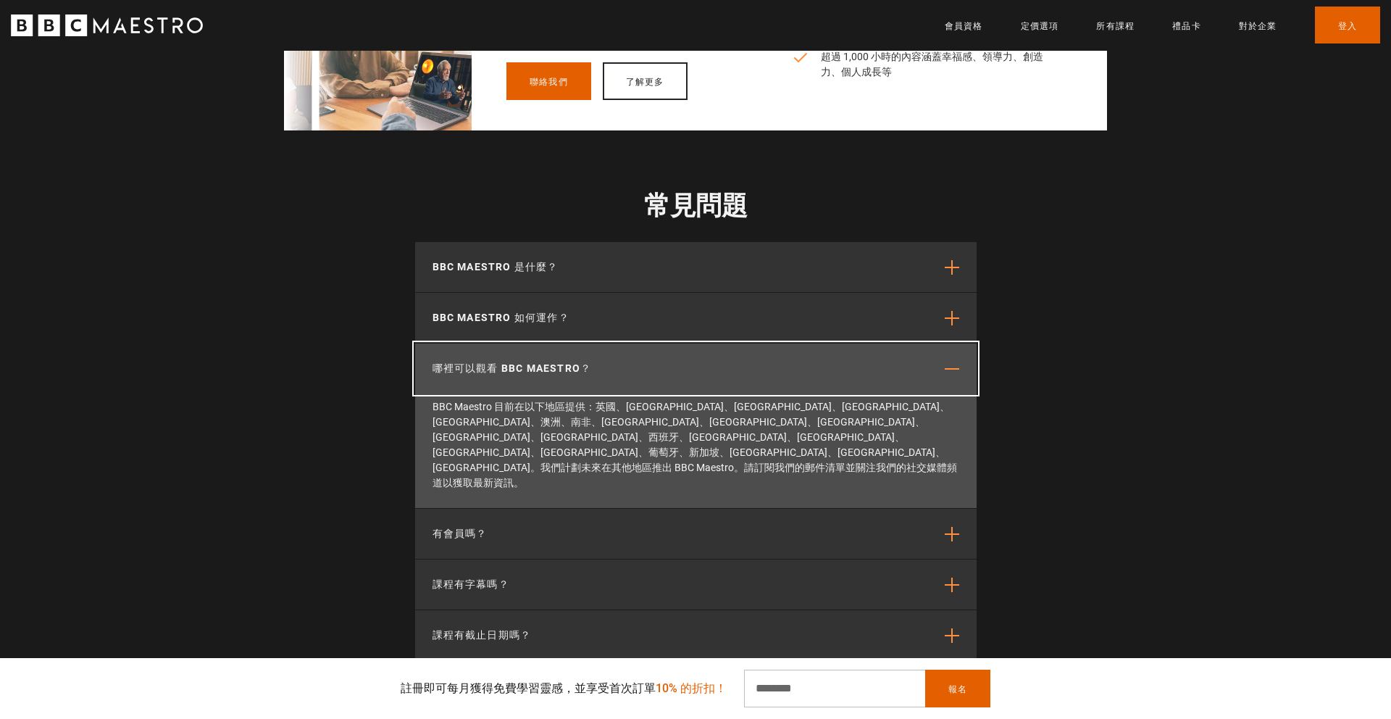
scroll to position [5217, 0]
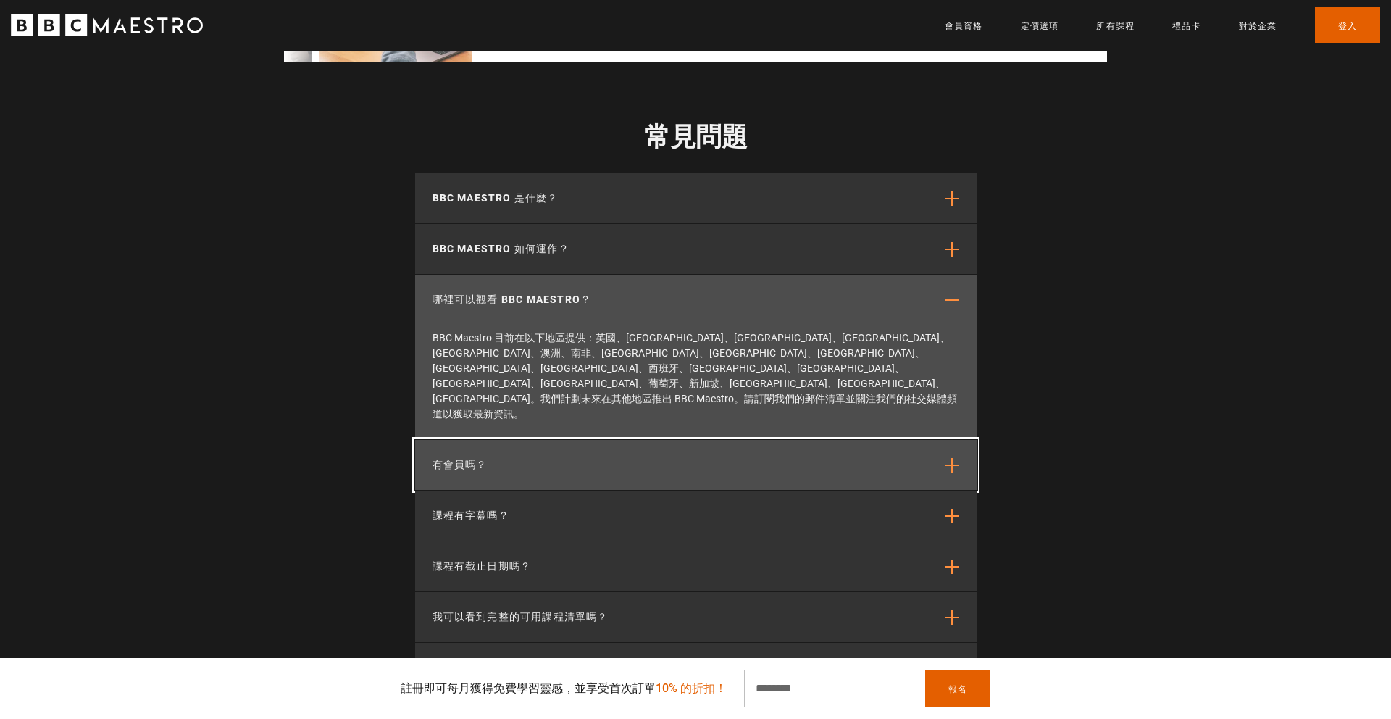
click at [953, 458] on span "button" at bounding box center [952, 465] width 14 height 14
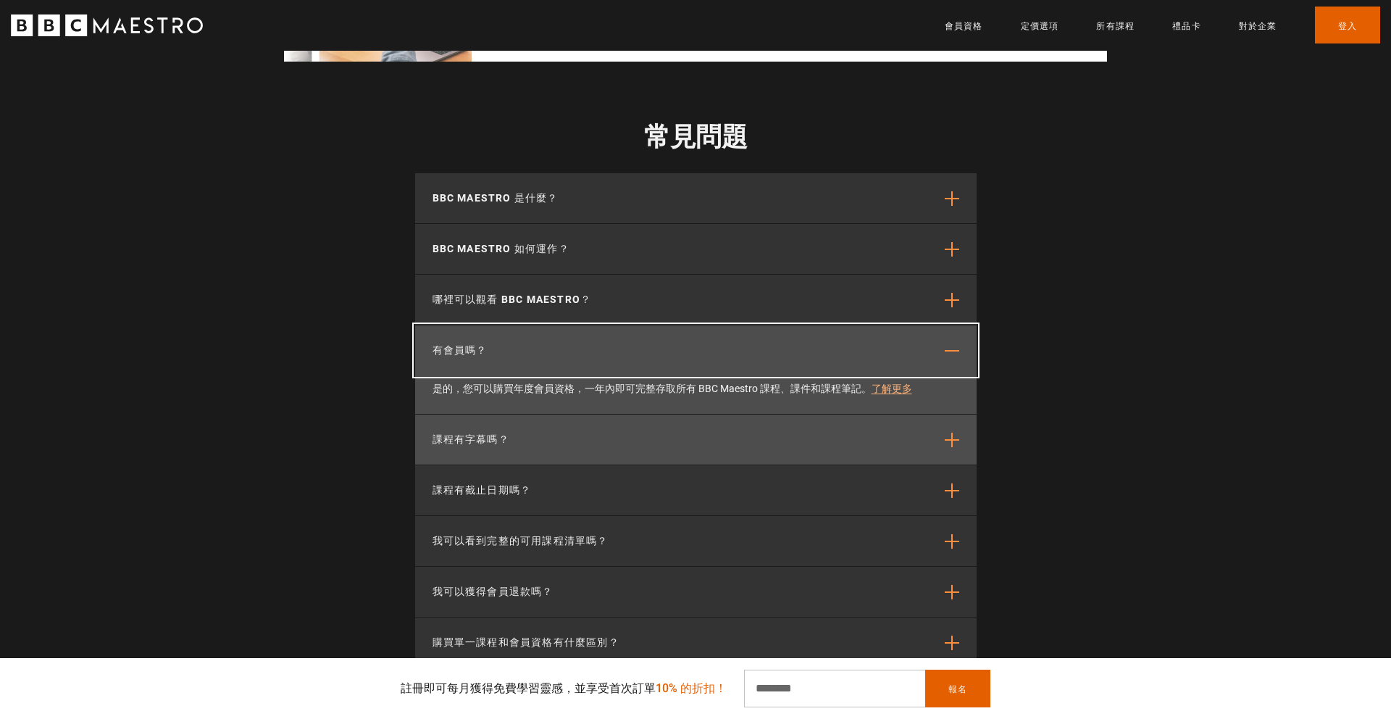
scroll to position [0, 1329]
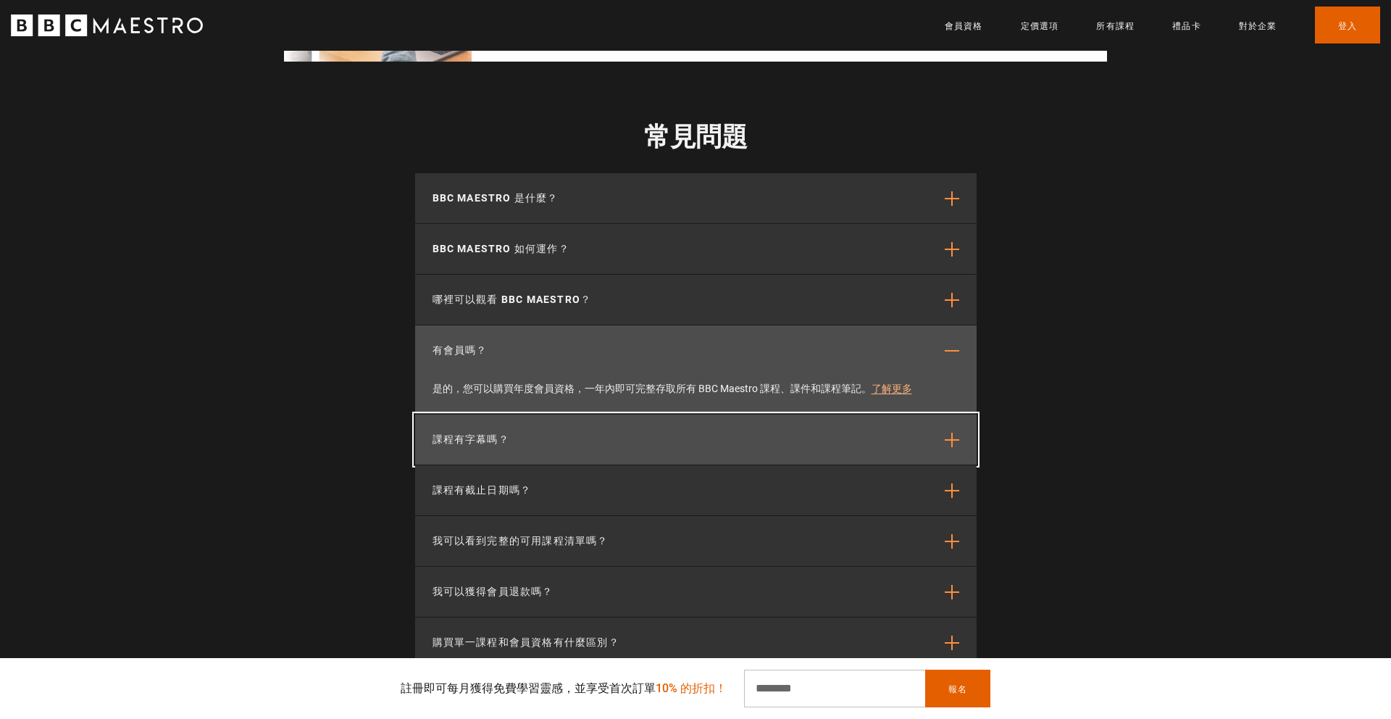
click at [948, 433] on span "button" at bounding box center [952, 440] width 14 height 14
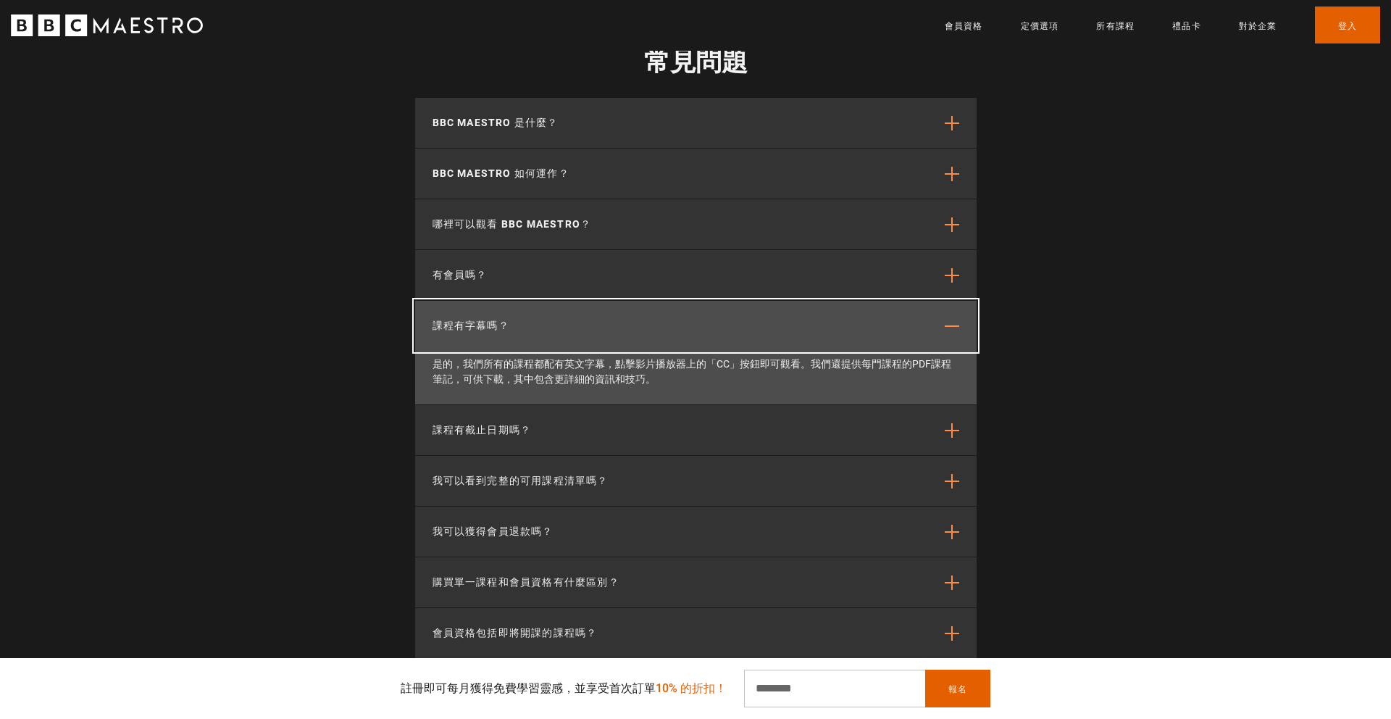
scroll to position [5325, 0]
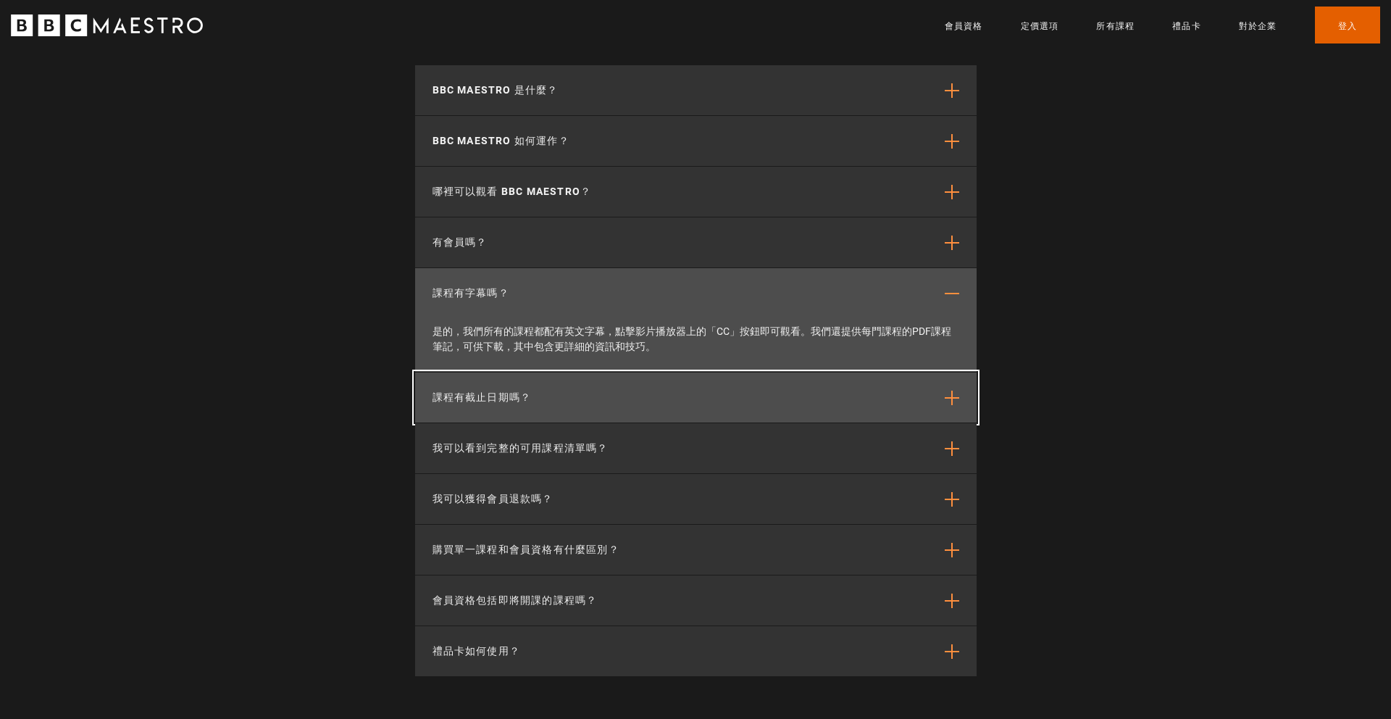
click at [955, 375] on button "課程有截止日期嗎？" at bounding box center [696, 397] width 562 height 50
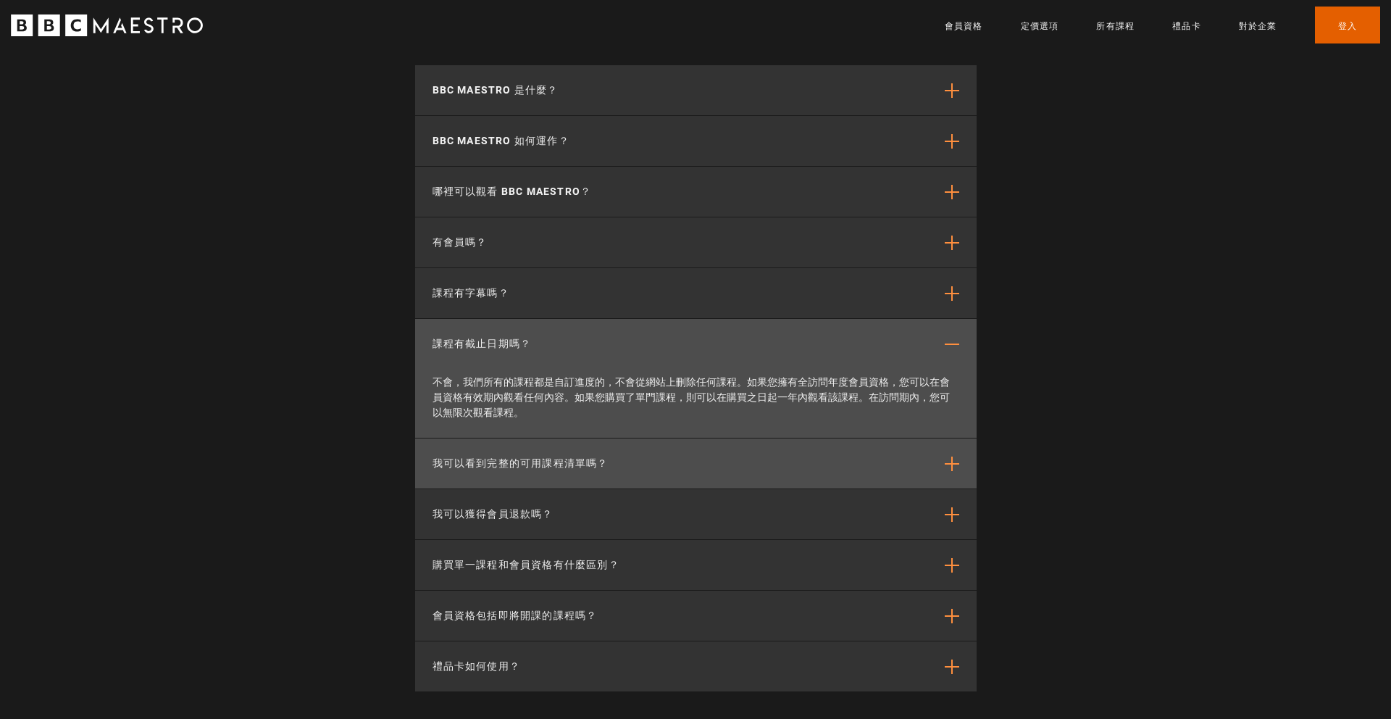
scroll to position [0, 1519]
click at [963, 443] on button "我可以看到完整的可用課程清單嗎？" at bounding box center [696, 463] width 562 height 50
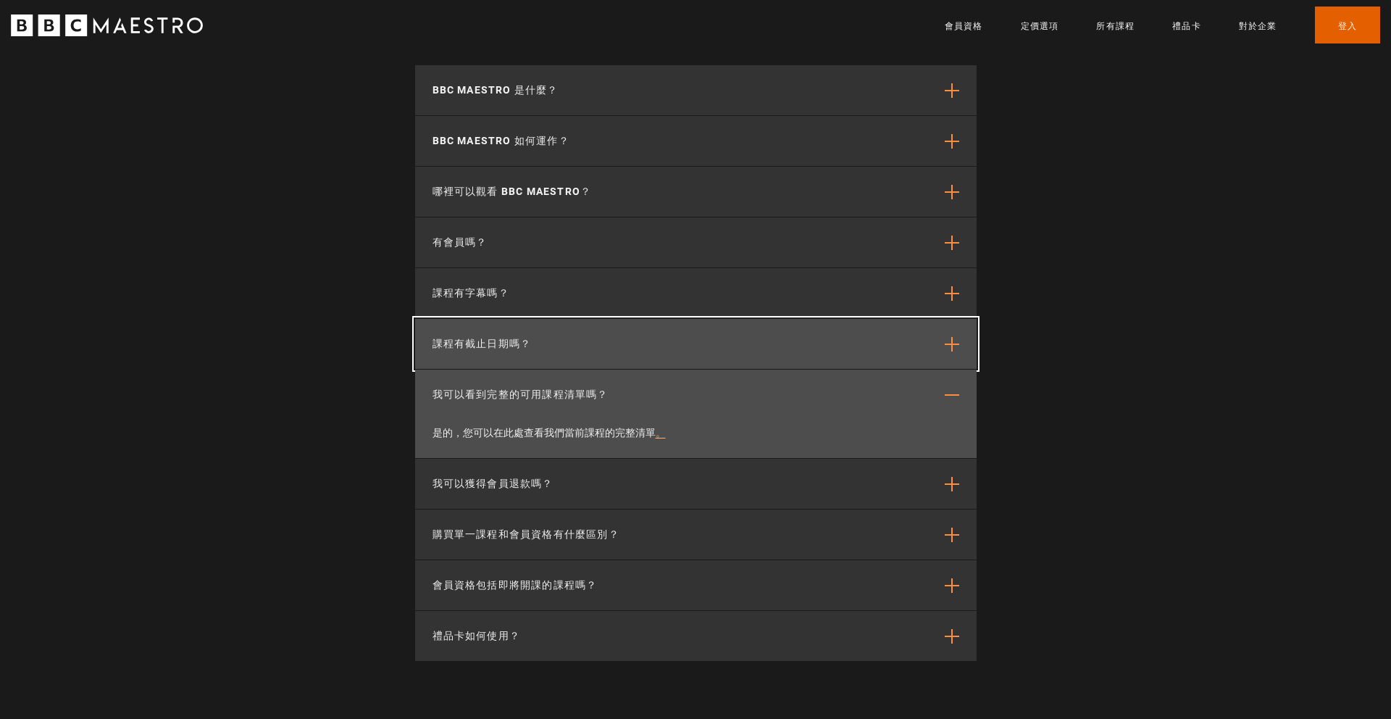
click at [955, 337] on span "button" at bounding box center [952, 344] width 14 height 14
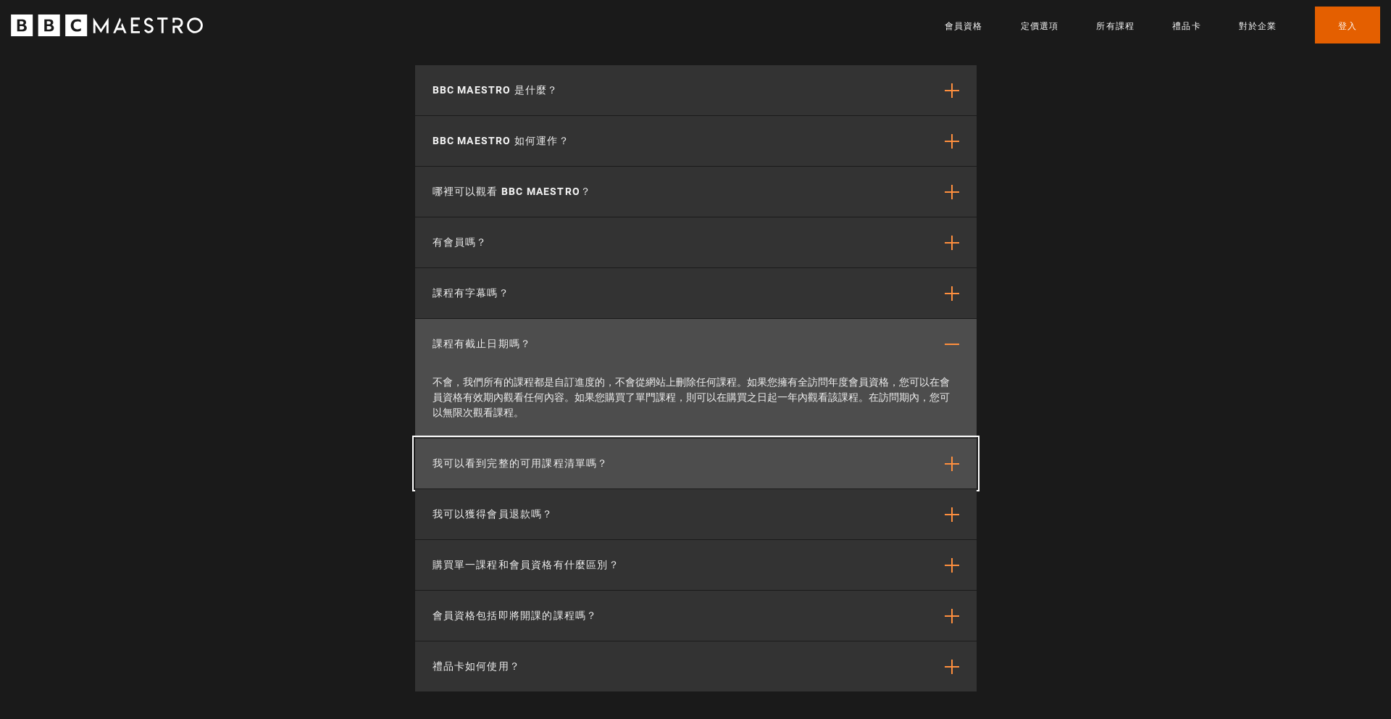
click at [956, 457] on span "button" at bounding box center [952, 464] width 14 height 14
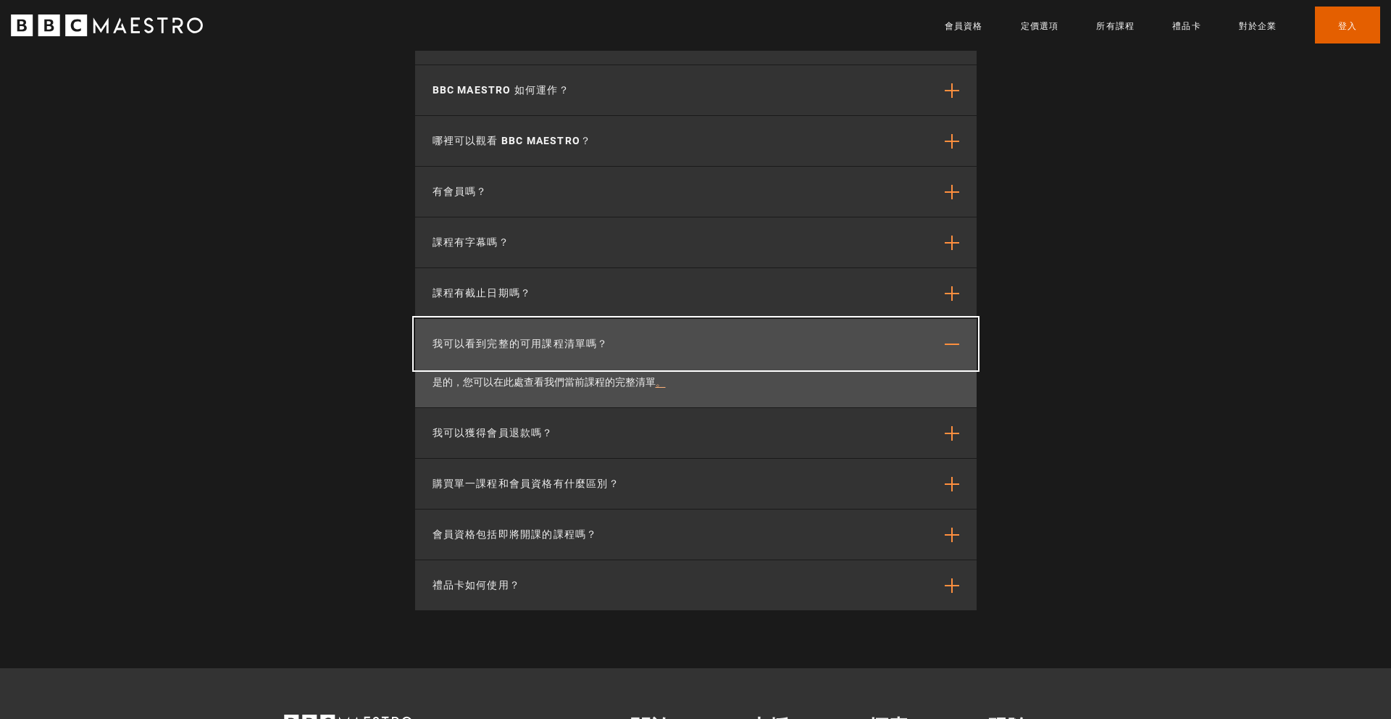
scroll to position [5380, 0]
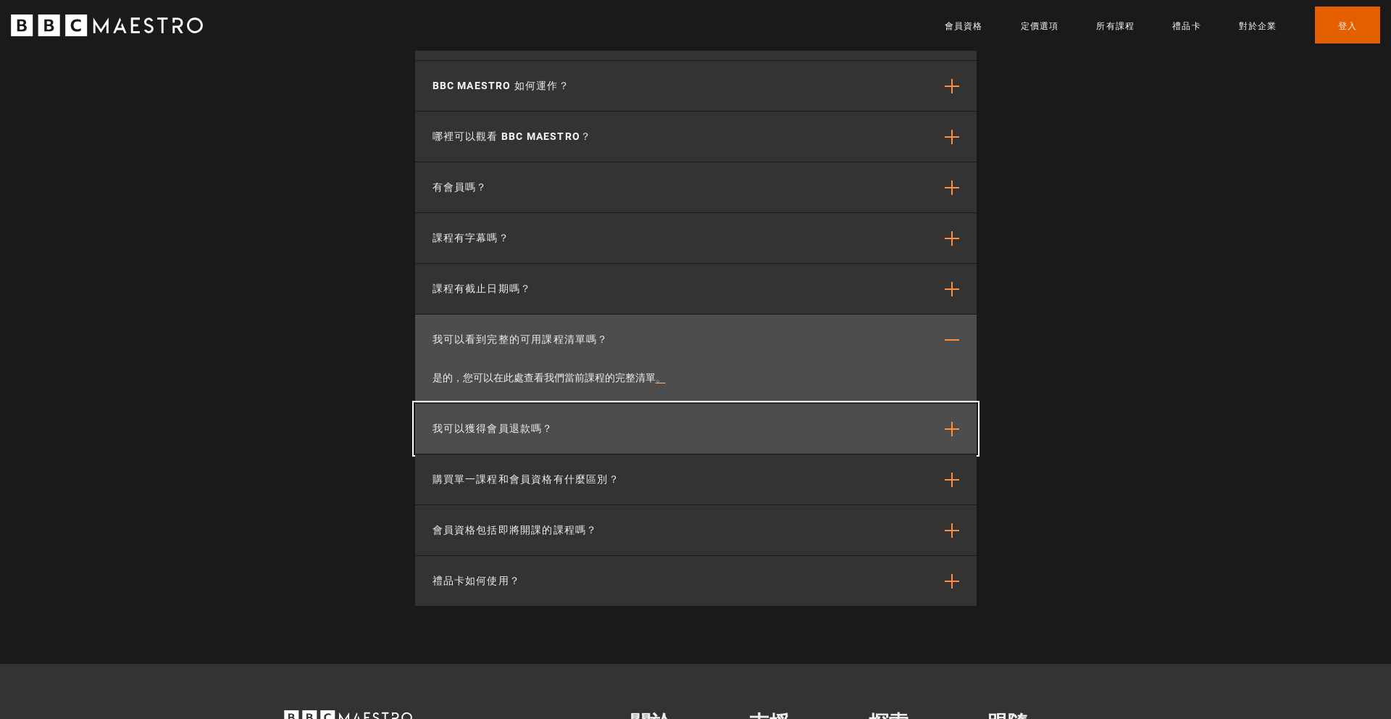
click at [959, 404] on button "我可以獲得會員退款嗎？" at bounding box center [696, 429] width 562 height 50
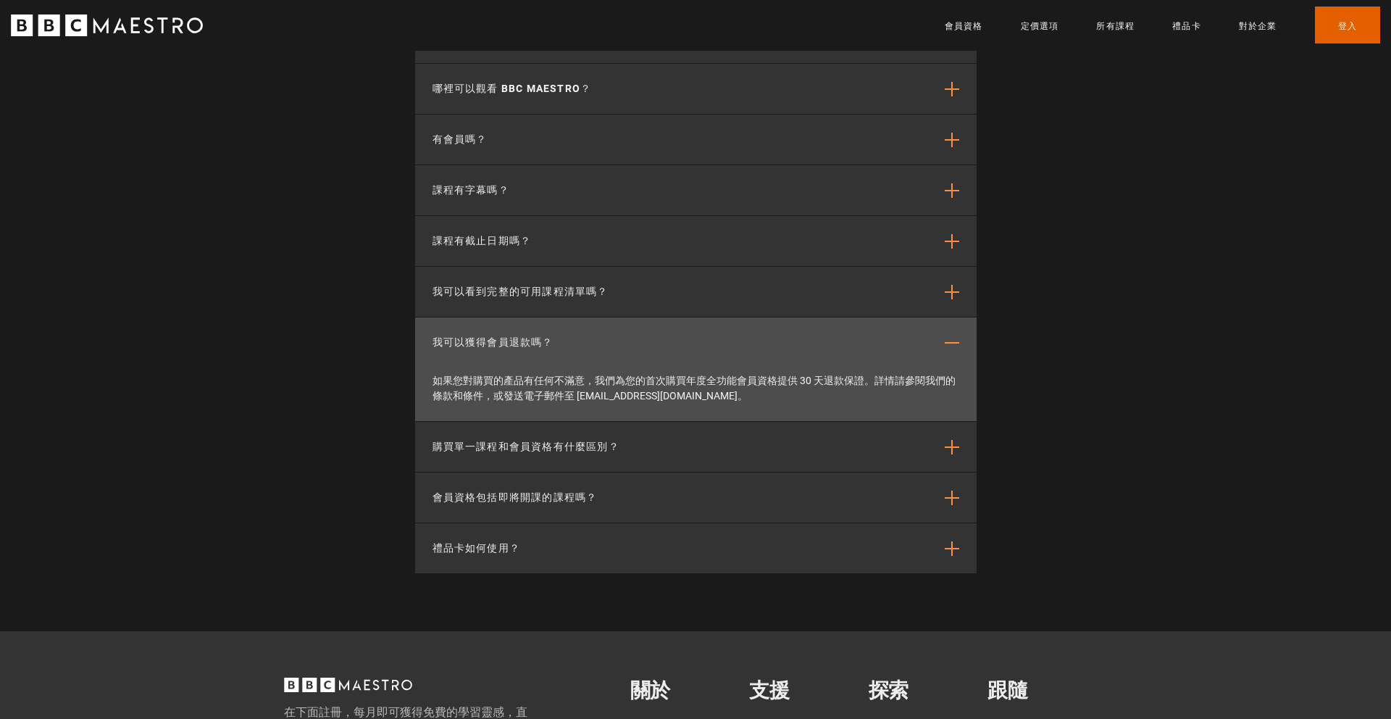
scroll to position [0, 1709]
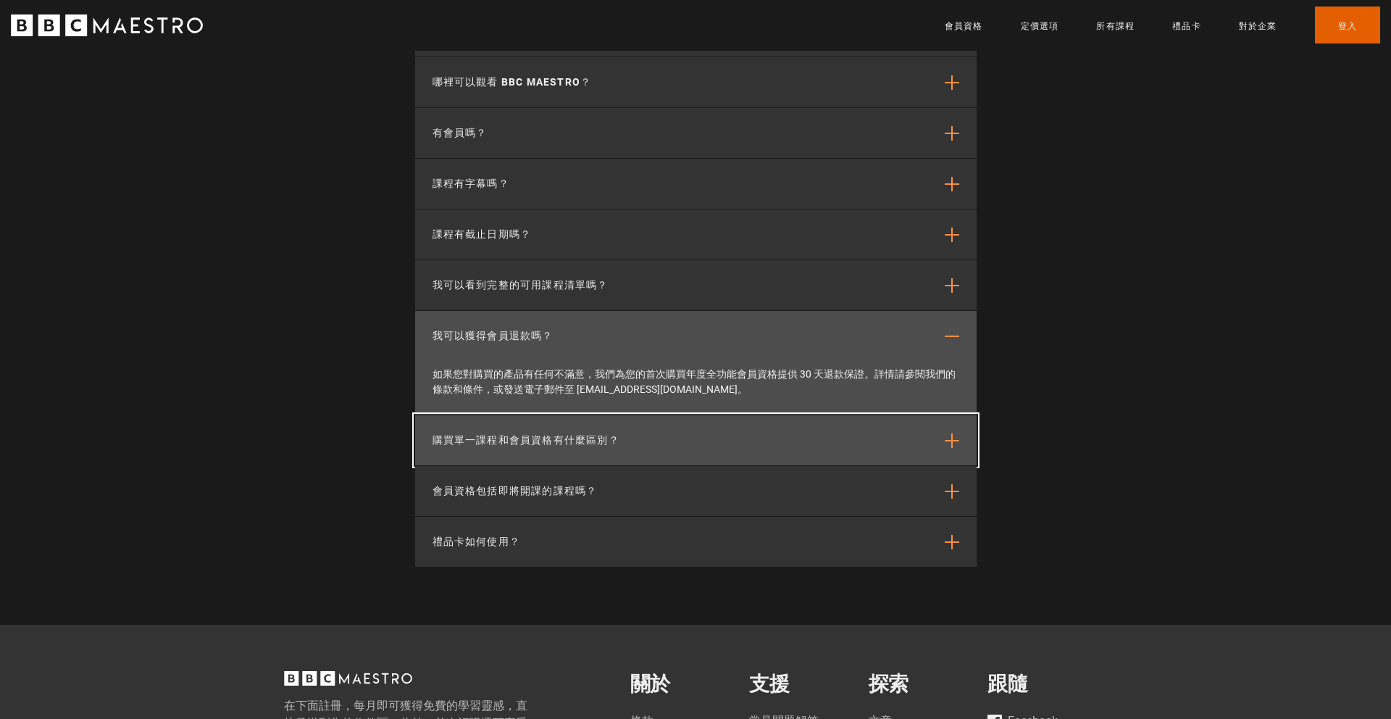
click at [954, 433] on span "button" at bounding box center [952, 440] width 14 height 14
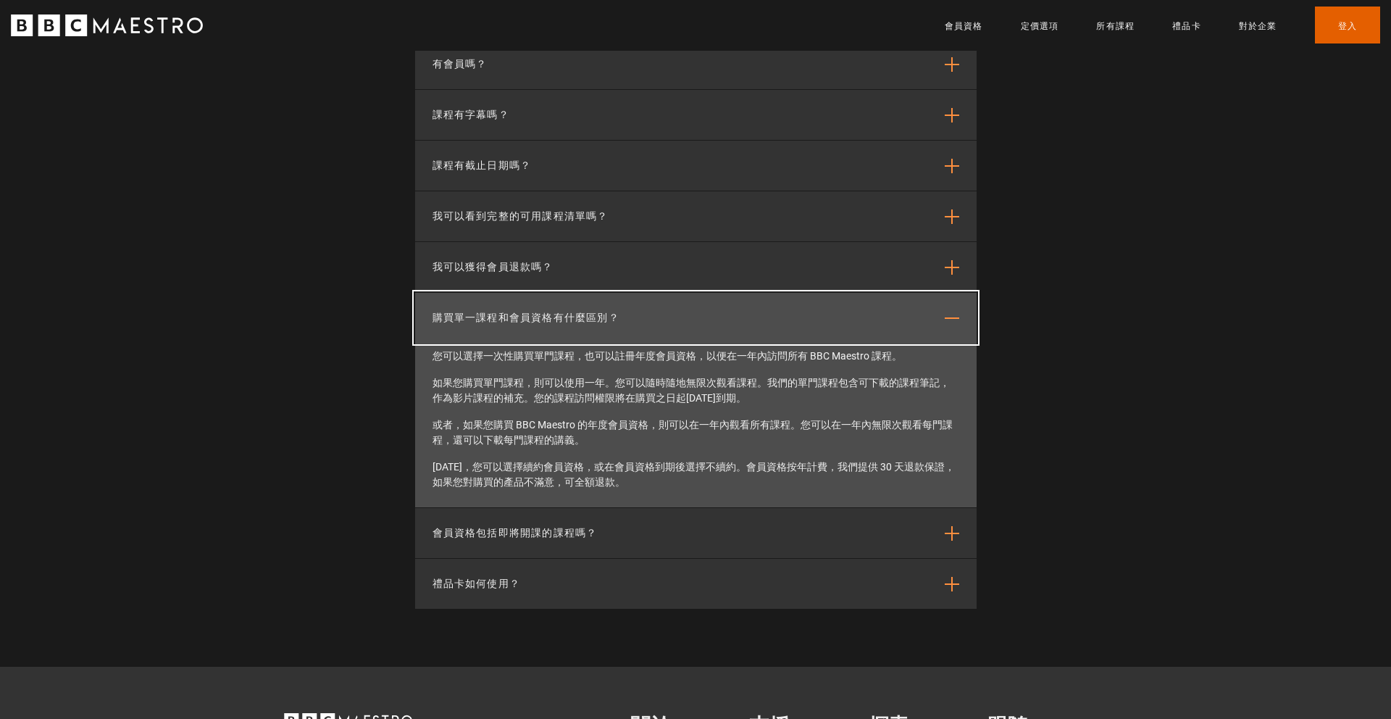
scroll to position [0, 2088]
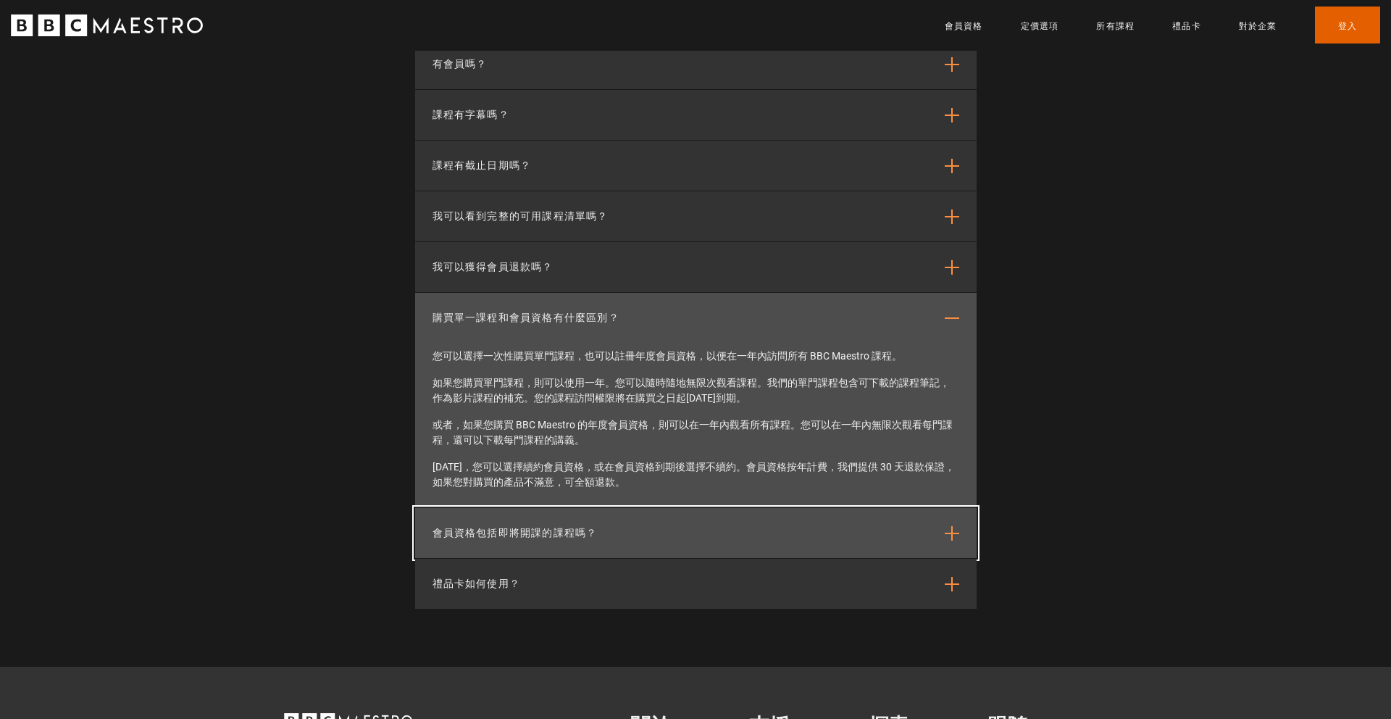
click at [959, 508] on button "會員資格包括即將開課的課程嗎？" at bounding box center [696, 533] width 562 height 50
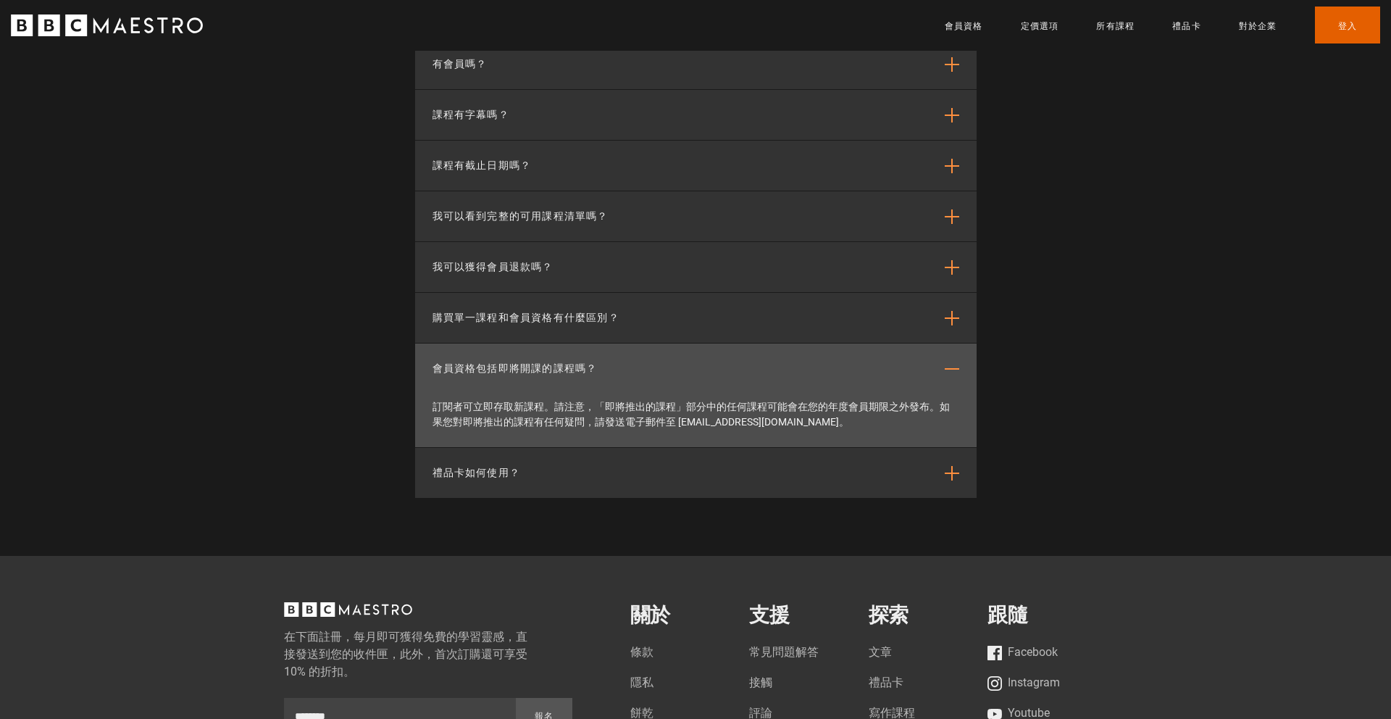
scroll to position [0, 2278]
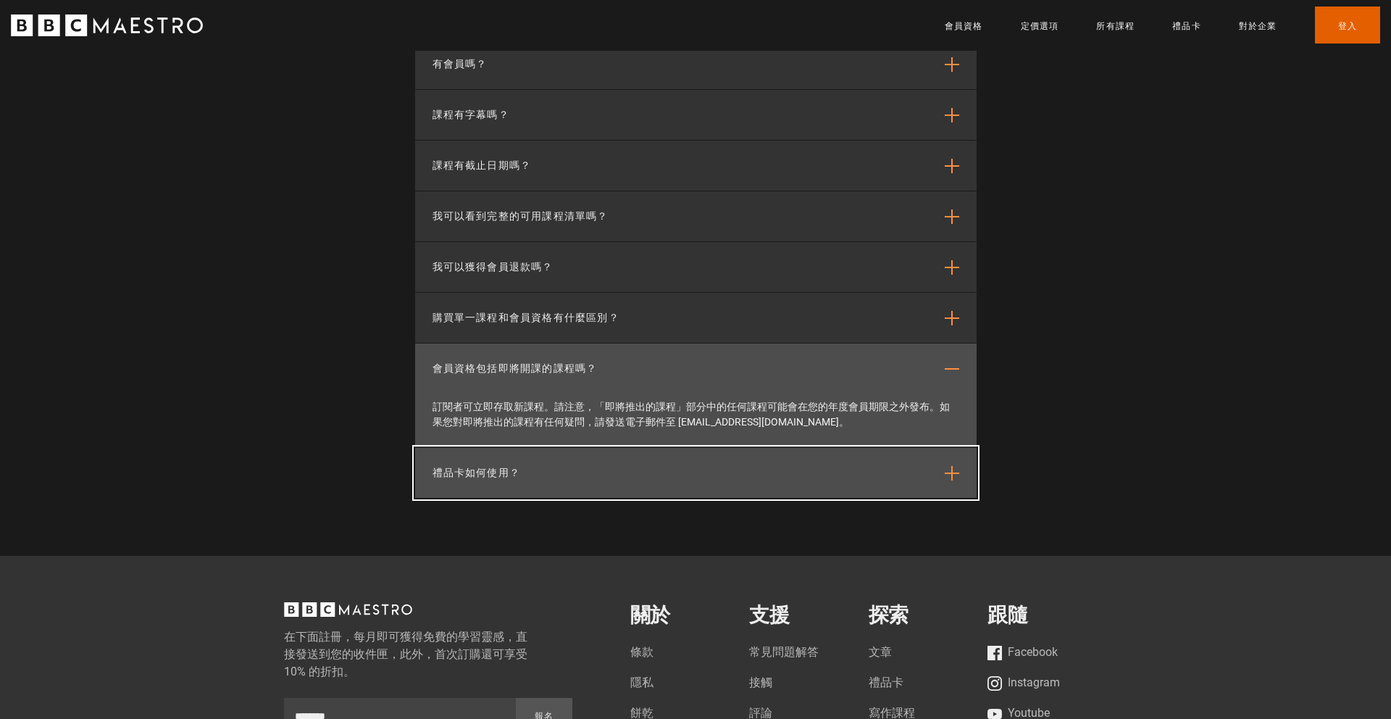
click at [948, 466] on span "button" at bounding box center [952, 473] width 14 height 14
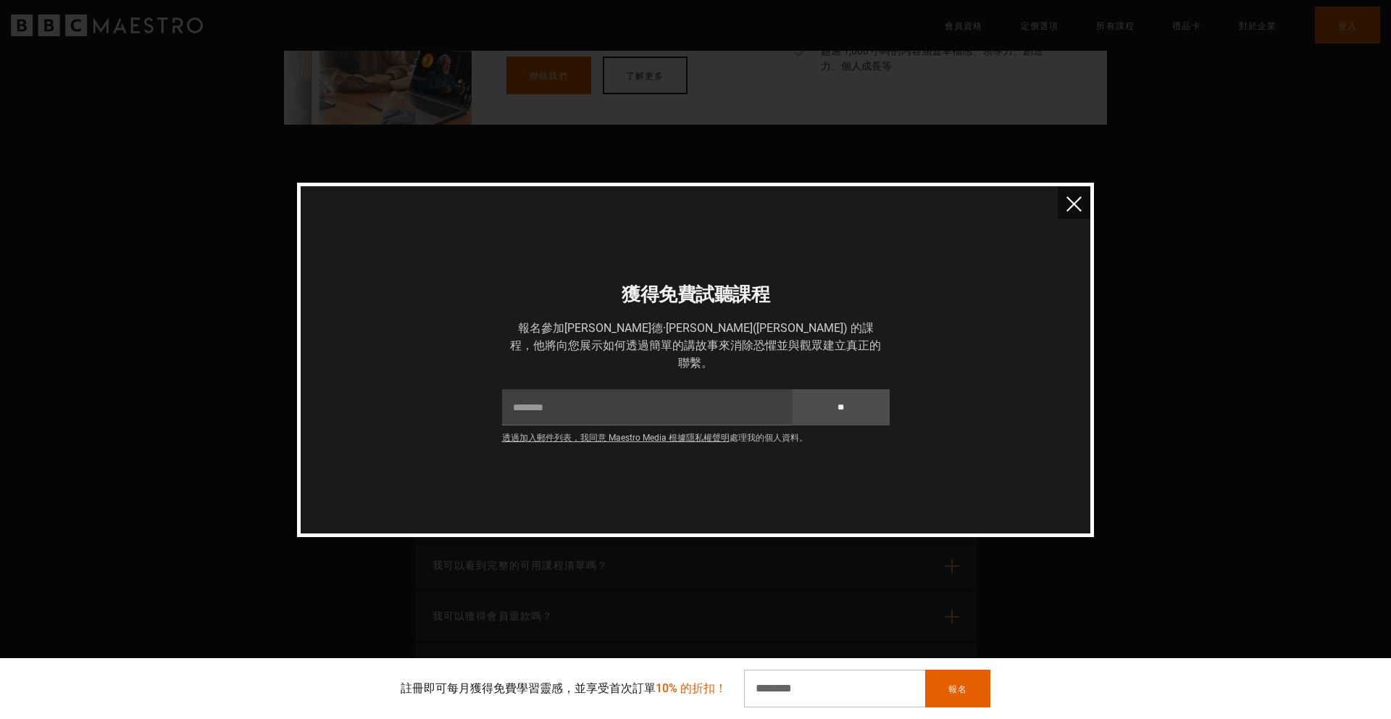
scroll to position [0, 2658]
click at [1072, 212] on img "關閉" at bounding box center [1074, 203] width 15 height 15
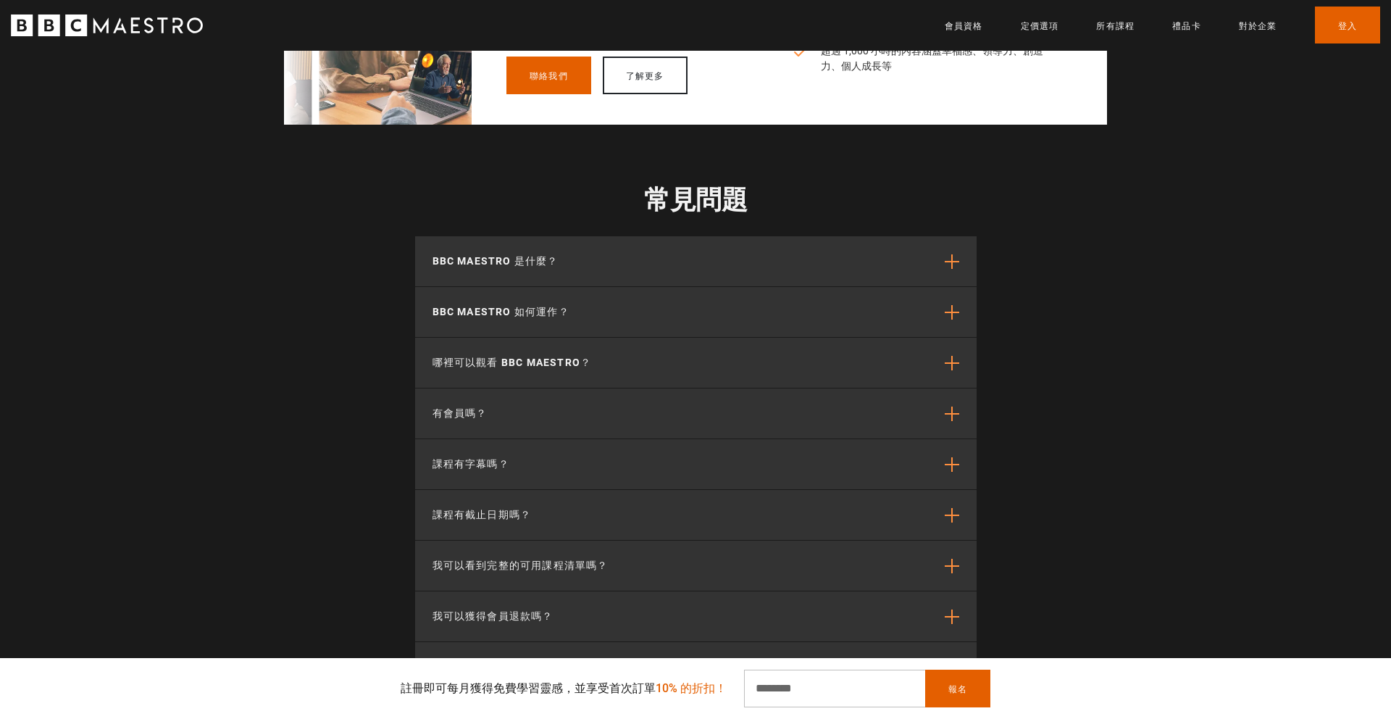
click at [1222, 452] on section "常見問題 BBC Maestro 是什麼？ BBC Maestro 是一個會員制的串流平台，旨在教育和激勵人們探索創造力。透過預先錄製的課程和詳盡的課程筆記，…" at bounding box center [695, 557] width 1391 height 864
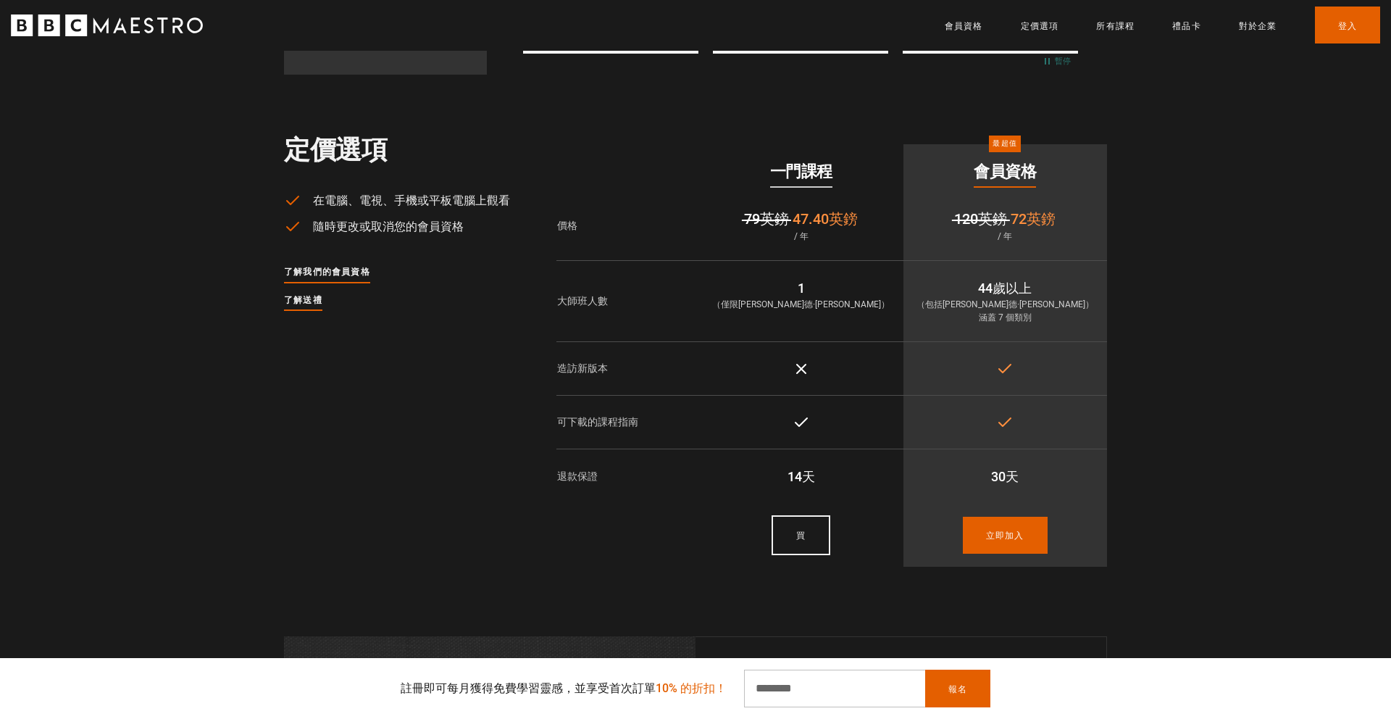
scroll to position [0, 2885]
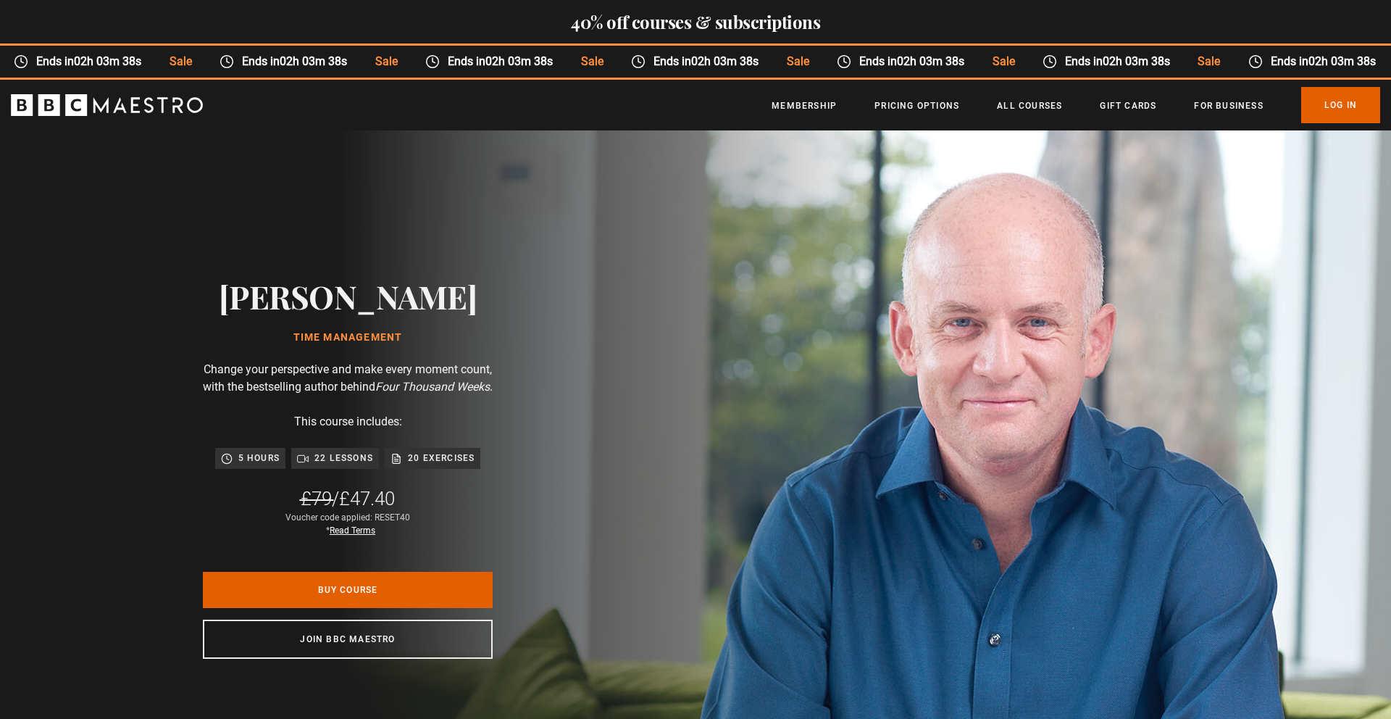
drag, startPoint x: 225, startPoint y: 287, endPoint x: 486, endPoint y: 280, distance: 261.7
click at [490, 279] on div "Oliver Burkeman Time Management Change your perspective and make every moment c…" at bounding box center [348, 467] width 464 height 675
copy h2 "Oliver Burkeman"
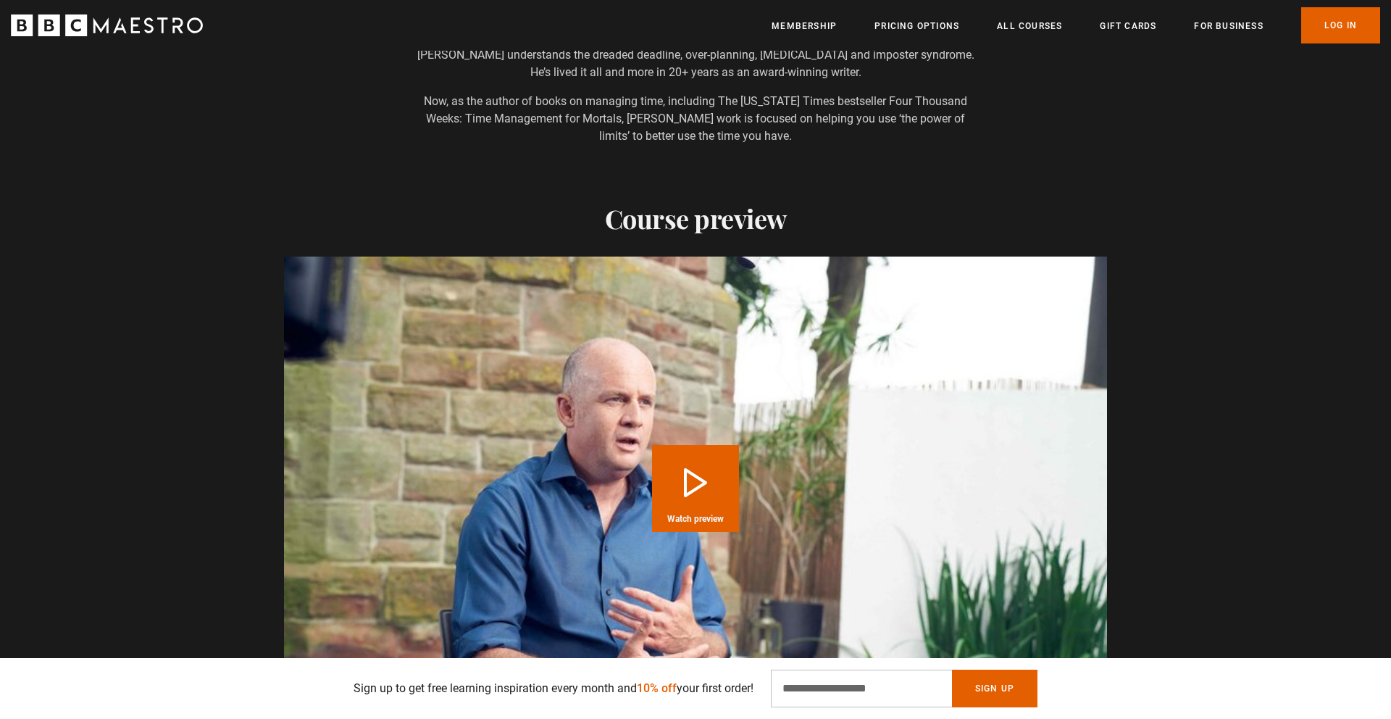
scroll to position [1515, 0]
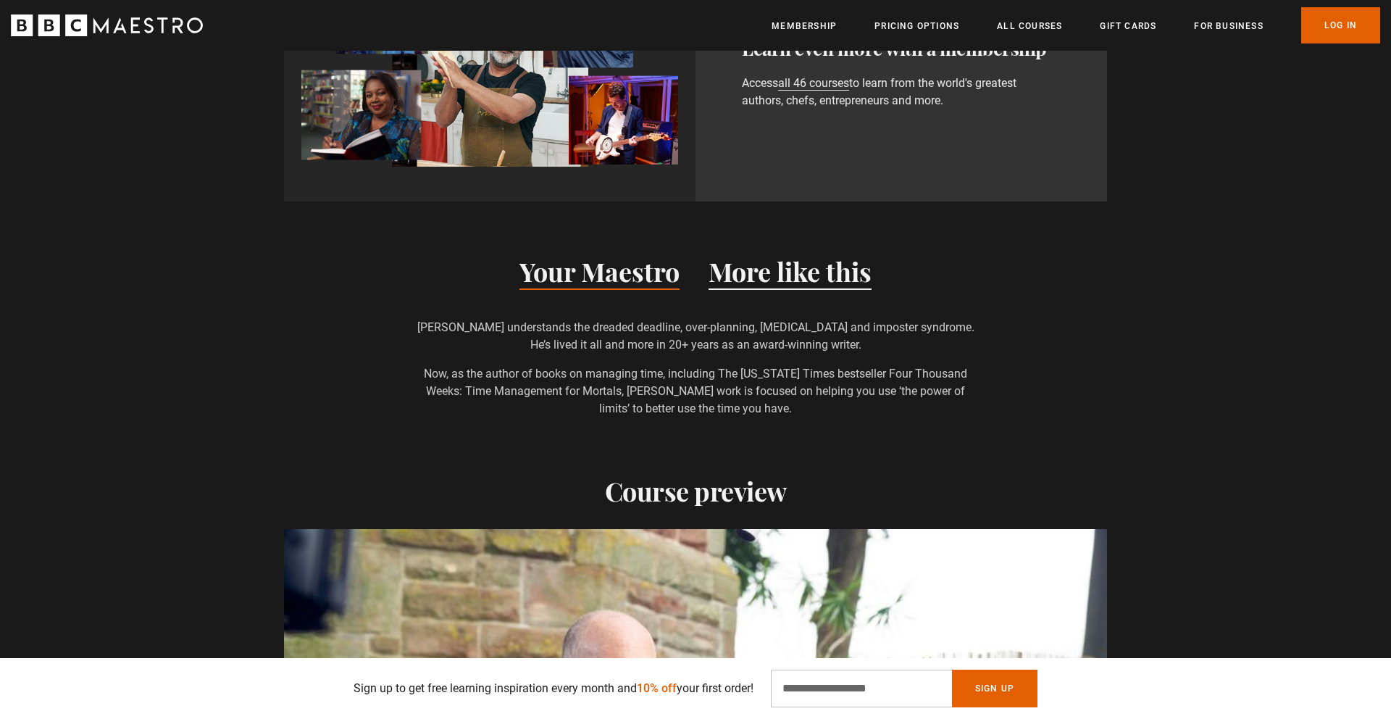
click at [788, 273] on button "More like this" at bounding box center [790, 274] width 163 height 30
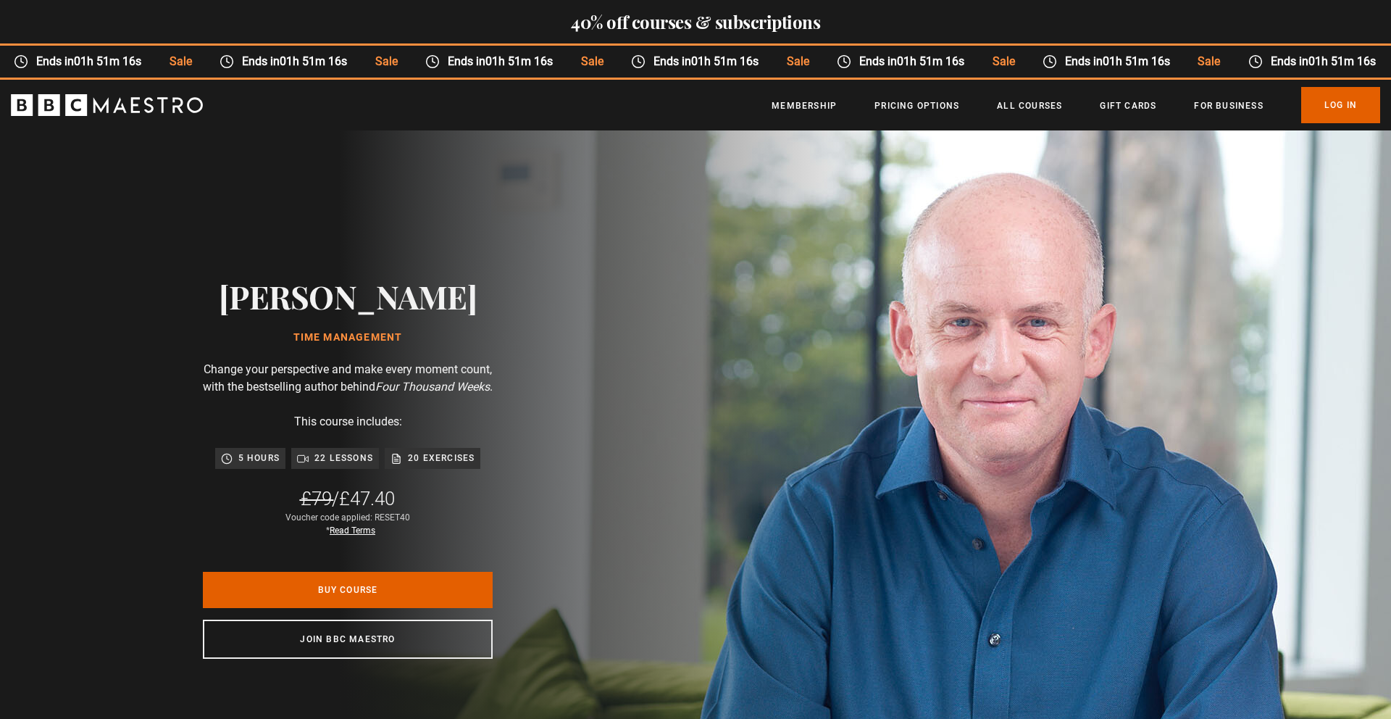
scroll to position [0, 1899]
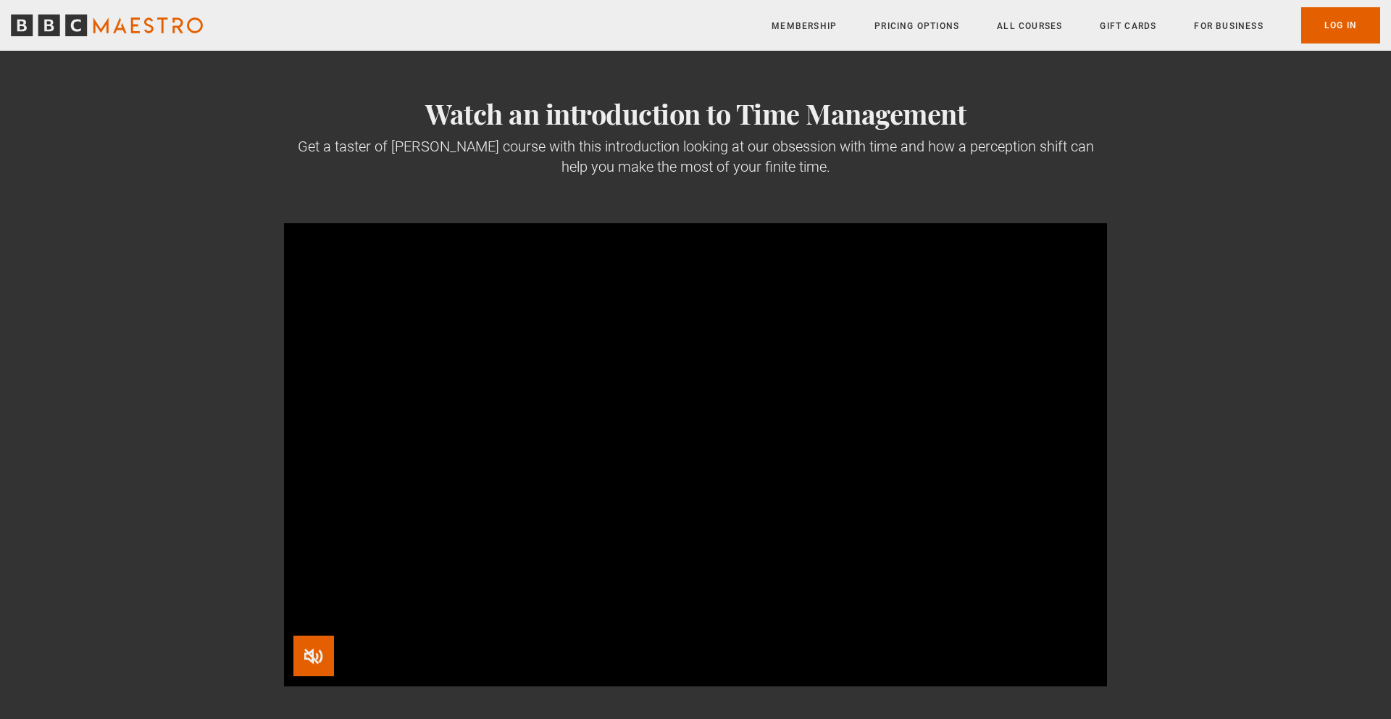
click at [307, 655] on span "Video Player" at bounding box center [313, 656] width 41 height 41
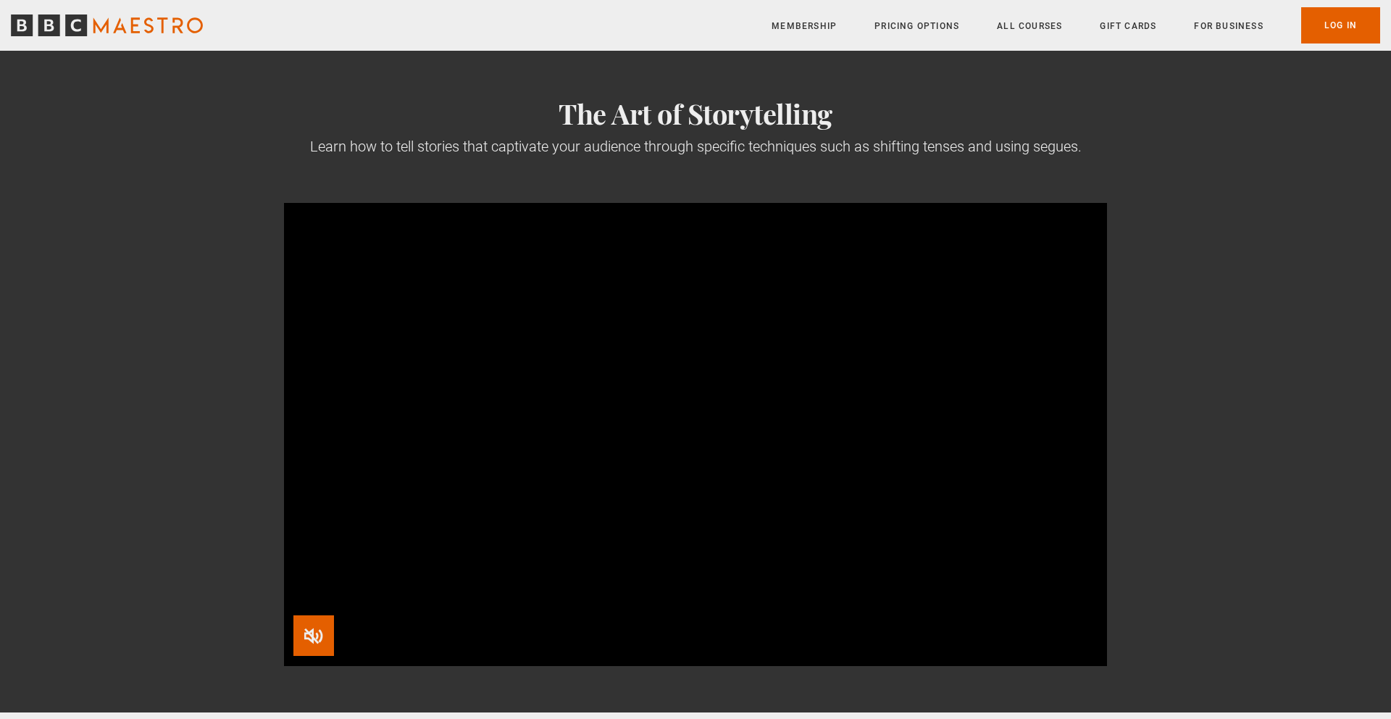
click at [308, 641] on span "Video Player" at bounding box center [313, 635] width 41 height 41
